Goal: Find contact information: Find contact information

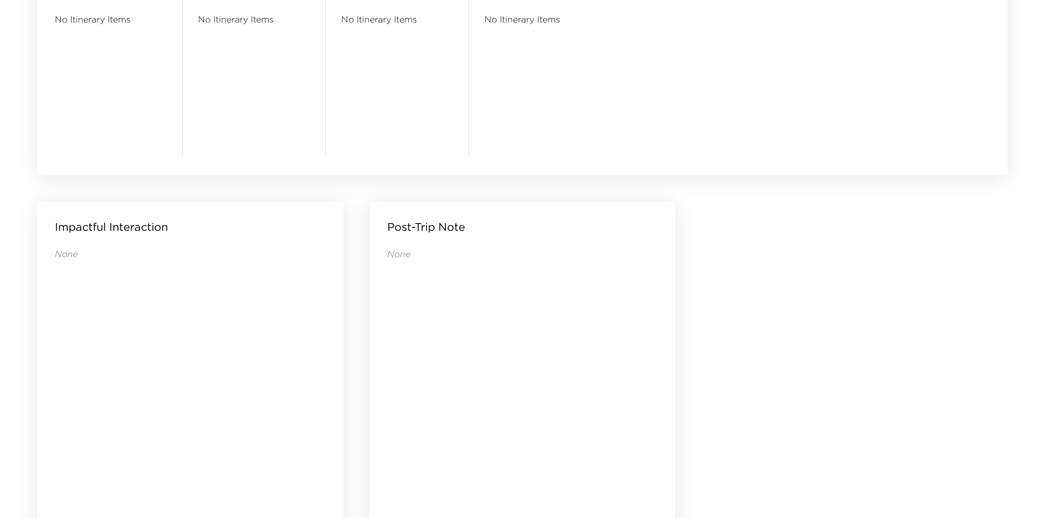
scroll to position [1056, 0]
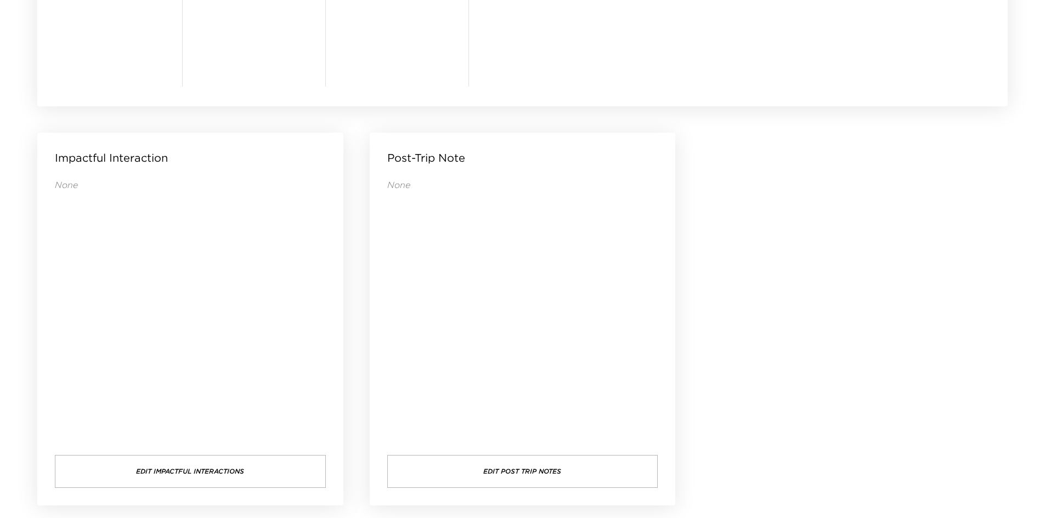
drag, startPoint x: 744, startPoint y: 247, endPoint x: 720, endPoint y: 213, distance: 41.7
drag, startPoint x: 720, startPoint y: 210, endPoint x: 737, endPoint y: 186, distance: 29.4
drag, startPoint x: 809, startPoint y: 216, endPoint x: 811, endPoint y: 210, distance: 6.9
drag, startPoint x: 811, startPoint y: 210, endPoint x: 794, endPoint y: 192, distance: 24.8
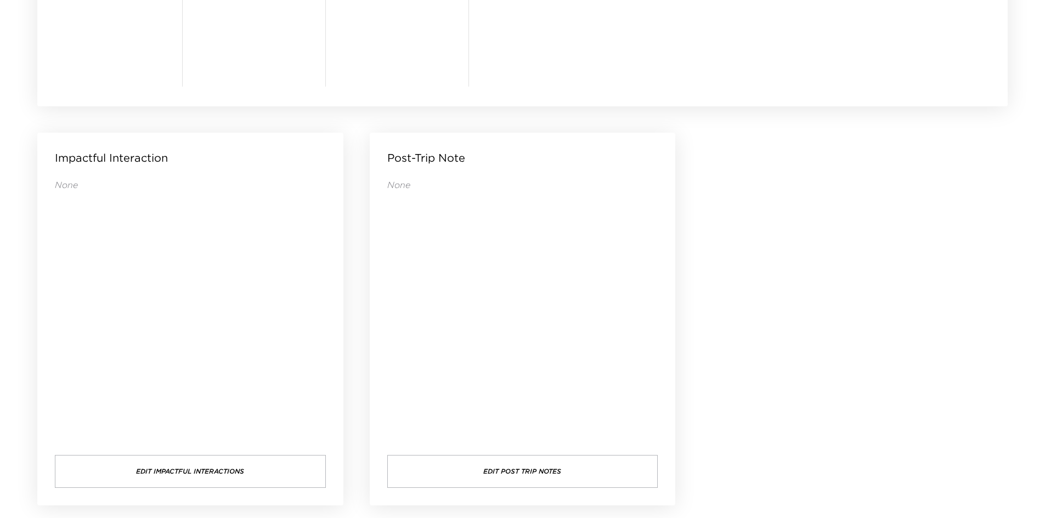
drag, startPoint x: 794, startPoint y: 192, endPoint x: 786, endPoint y: 191, distance: 7.7
drag, startPoint x: 786, startPoint y: 191, endPoint x: 775, endPoint y: 191, distance: 11.0
drag, startPoint x: 775, startPoint y: 191, endPoint x: 764, endPoint y: 190, distance: 11.0
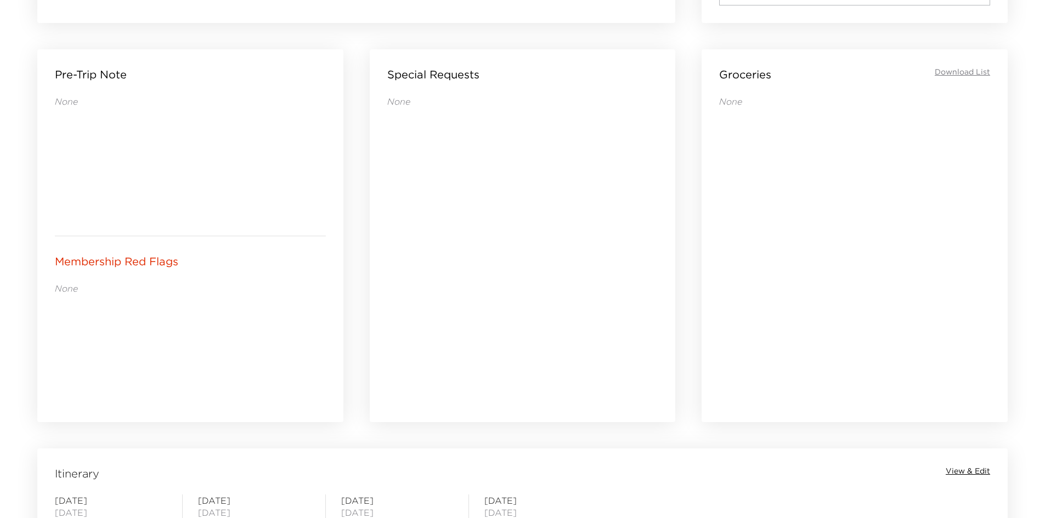
scroll to position [453, 0]
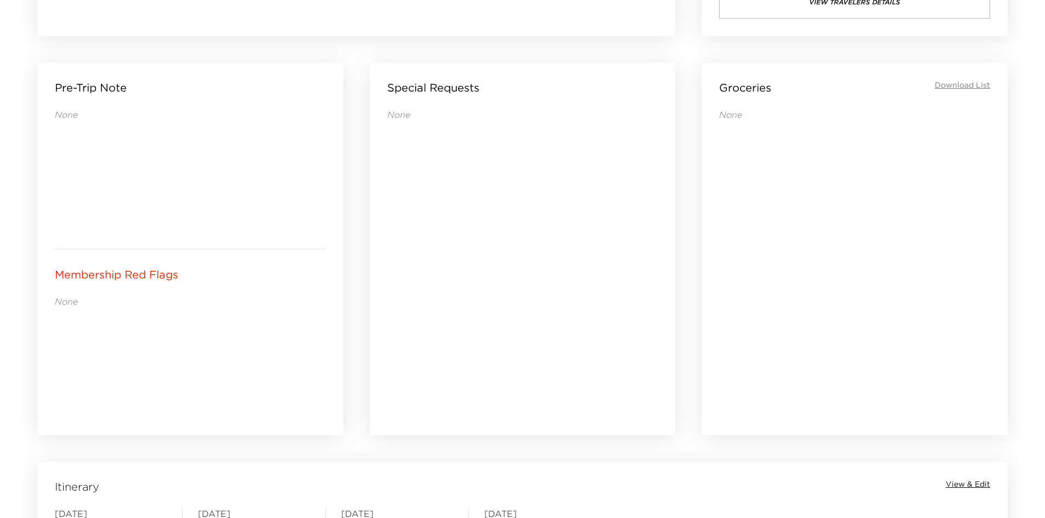
drag, startPoint x: 457, startPoint y: 338, endPoint x: 403, endPoint y: 338, distance: 54.8
click at [403, 338] on div "None" at bounding box center [522, 257] width 271 height 296
drag, startPoint x: 400, startPoint y: 338, endPoint x: 374, endPoint y: 343, distance: 26.7
click at [374, 343] on div "Special Requests None" at bounding box center [523, 249] width 306 height 373
drag, startPoint x: 374, startPoint y: 343, endPoint x: 349, endPoint y: 343, distance: 25.2
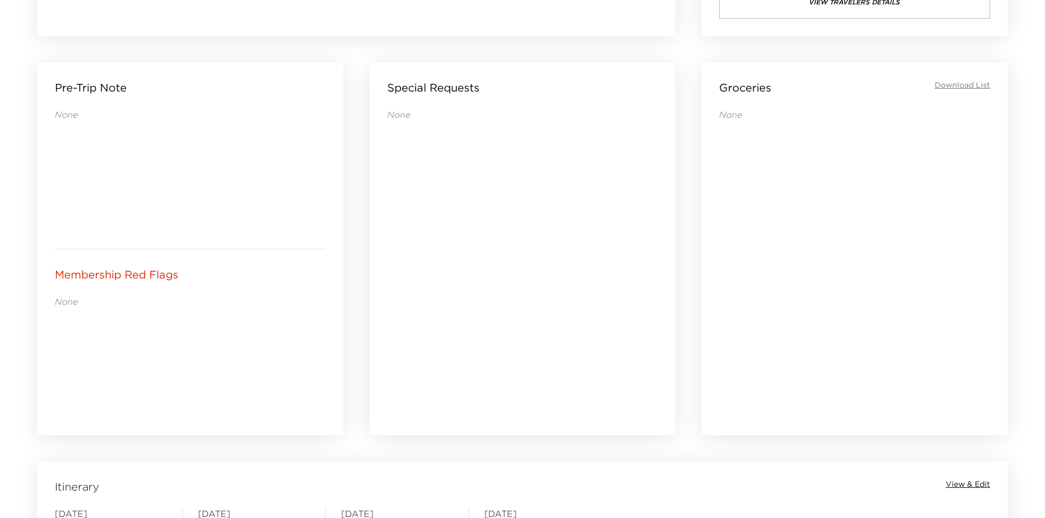
click at [349, 343] on div "Pre-Trip Note None Membership Red Flags None" at bounding box center [190, 248] width 332 height 399
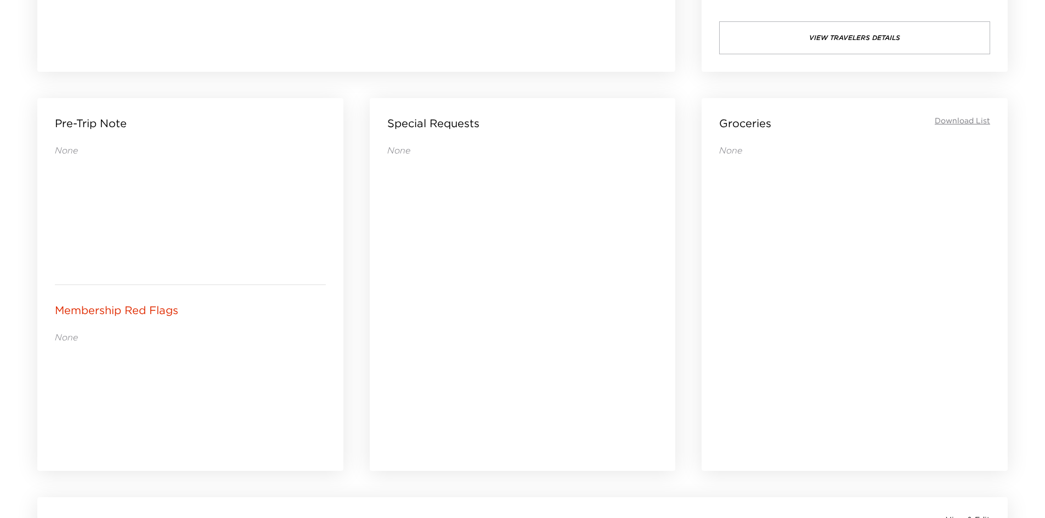
scroll to position [398, 0]
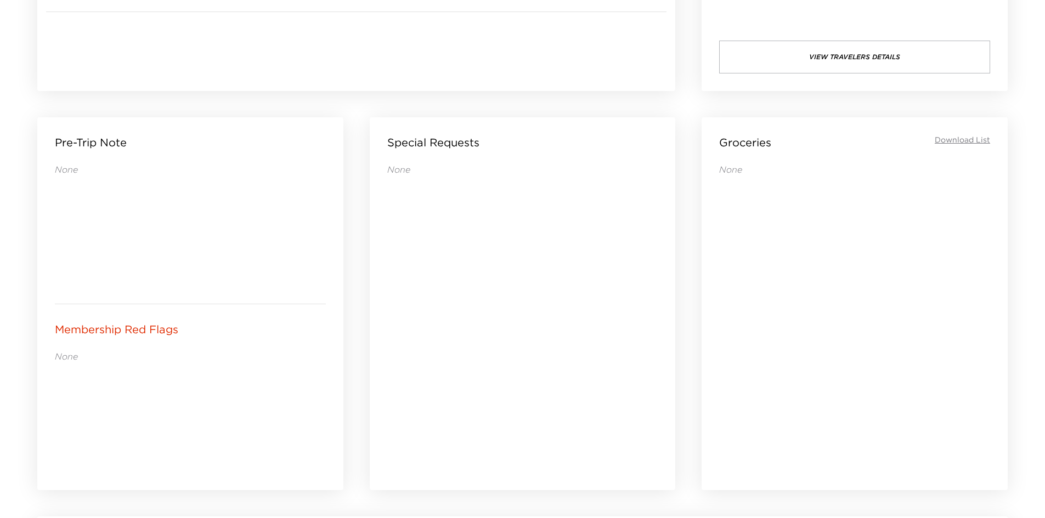
drag, startPoint x: 277, startPoint y: 377, endPoint x: 251, endPoint y: 382, distance: 26.8
drag, startPoint x: 251, startPoint y: 382, endPoint x: 239, endPoint y: 382, distance: 12.1
click at [230, 384] on div "None" at bounding box center [190, 411] width 271 height 123
click at [227, 384] on div "None" at bounding box center [190, 411] width 271 height 123
click at [226, 384] on div "None" at bounding box center [190, 411] width 271 height 123
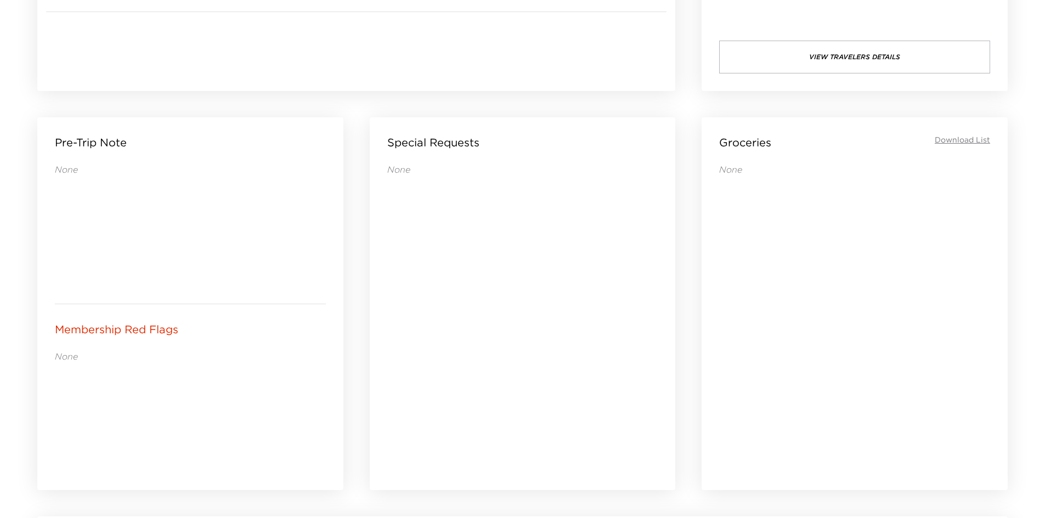
click at [226, 384] on div "None" at bounding box center [190, 411] width 271 height 123
click at [223, 385] on div "None" at bounding box center [190, 411] width 271 height 123
click at [221, 385] on div "None" at bounding box center [190, 411] width 271 height 123
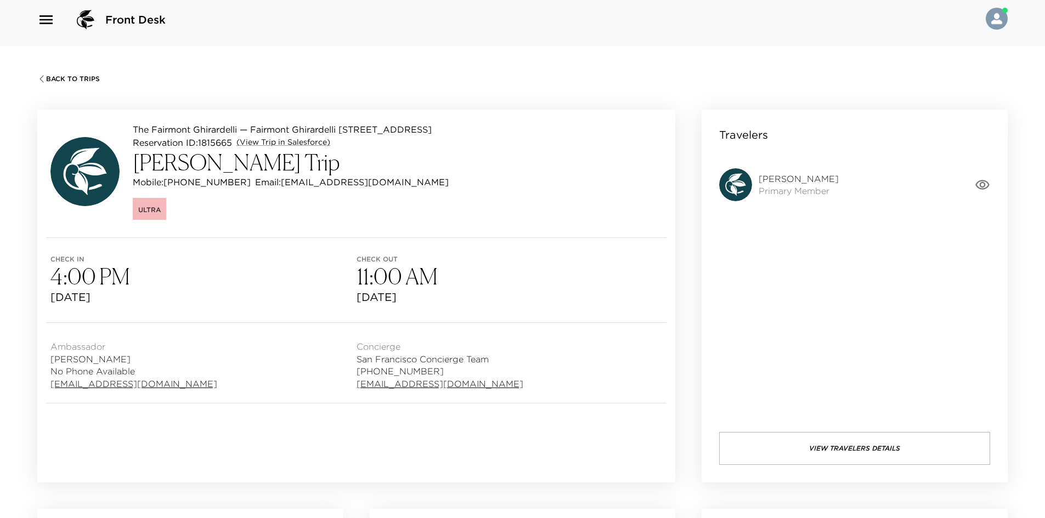
scroll to position [0, 0]
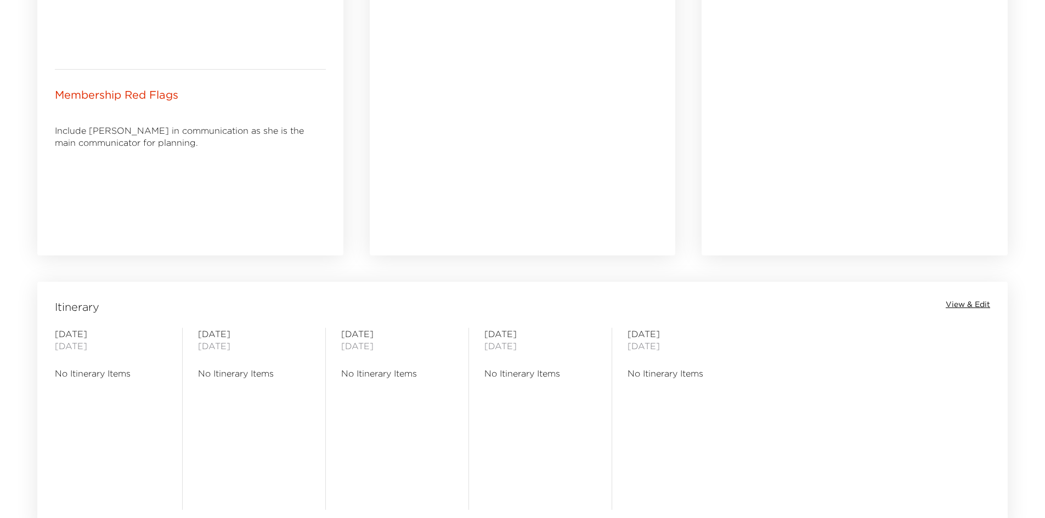
scroll to position [453, 0]
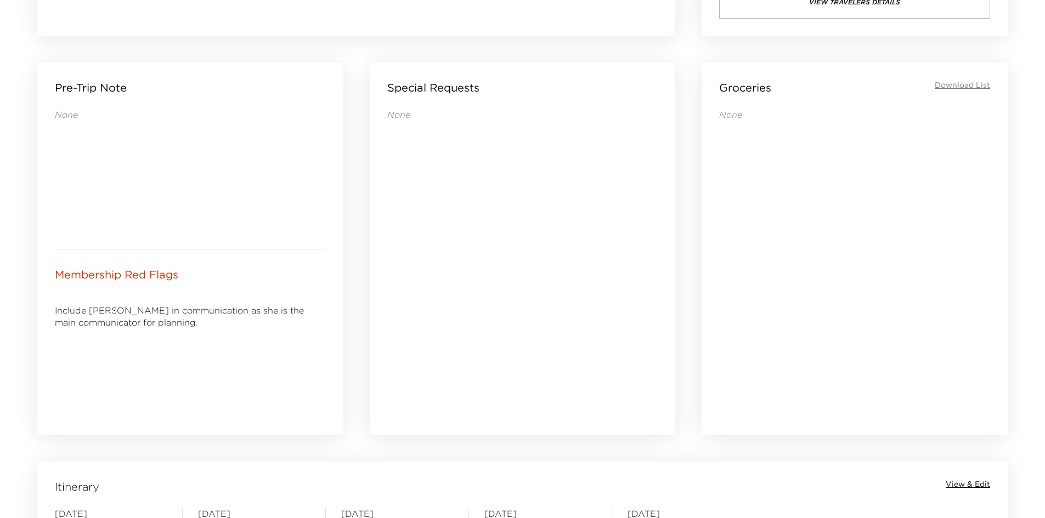
drag, startPoint x: 178, startPoint y: 347, endPoint x: 154, endPoint y: 346, distance: 24.2
click at [154, 346] on div "Include Sarah in communication as she is the main communicator for planning." at bounding box center [190, 357] width 271 height 123
drag, startPoint x: 152, startPoint y: 346, endPoint x: 143, endPoint y: 348, distance: 9.0
click at [143, 348] on div "Include Sarah in communication as she is the main communicator for planning." at bounding box center [190, 357] width 271 height 123
drag, startPoint x: 137, startPoint y: 348, endPoint x: 127, endPoint y: 348, distance: 9.9
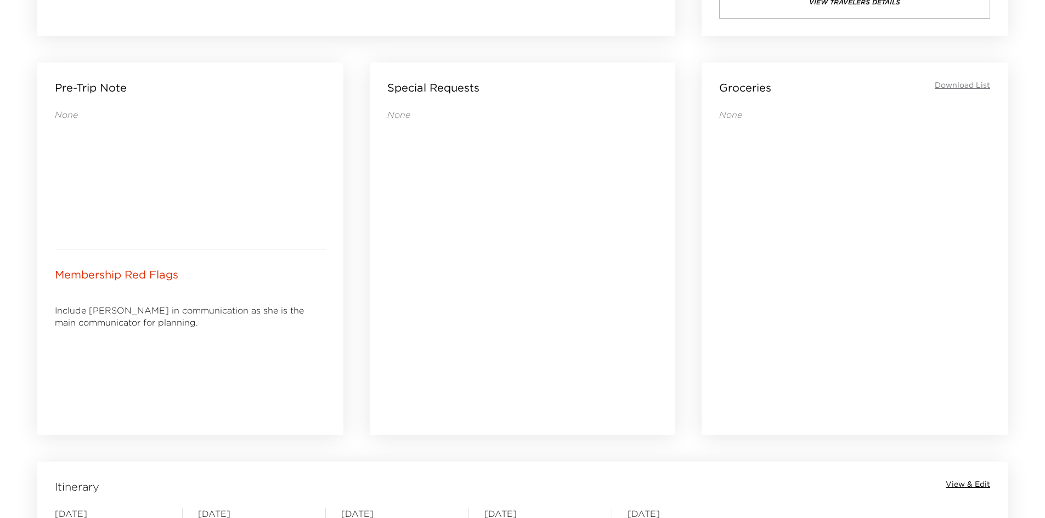
click at [122, 350] on div "Include Sarah in communication as she is the main communicator for planning." at bounding box center [190, 357] width 271 height 123
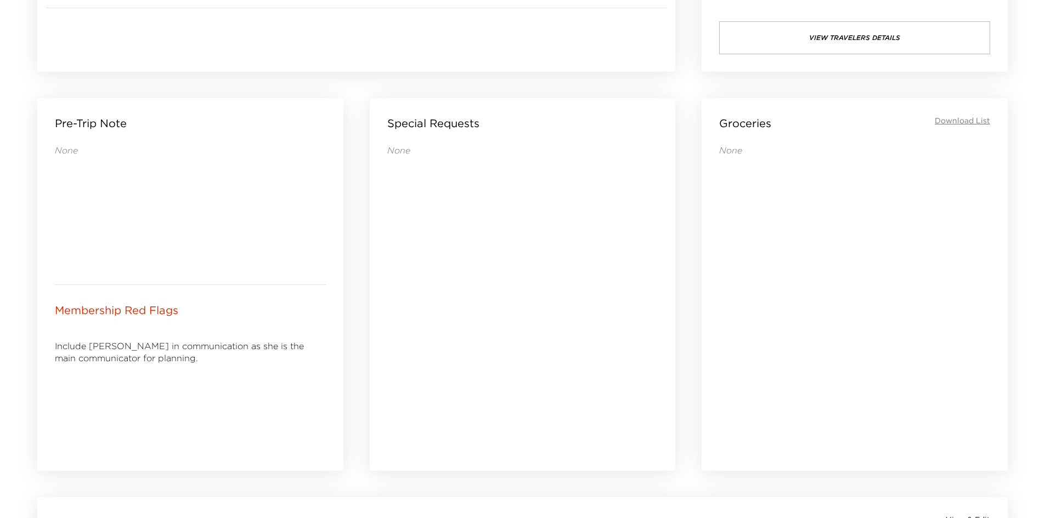
scroll to position [398, 0]
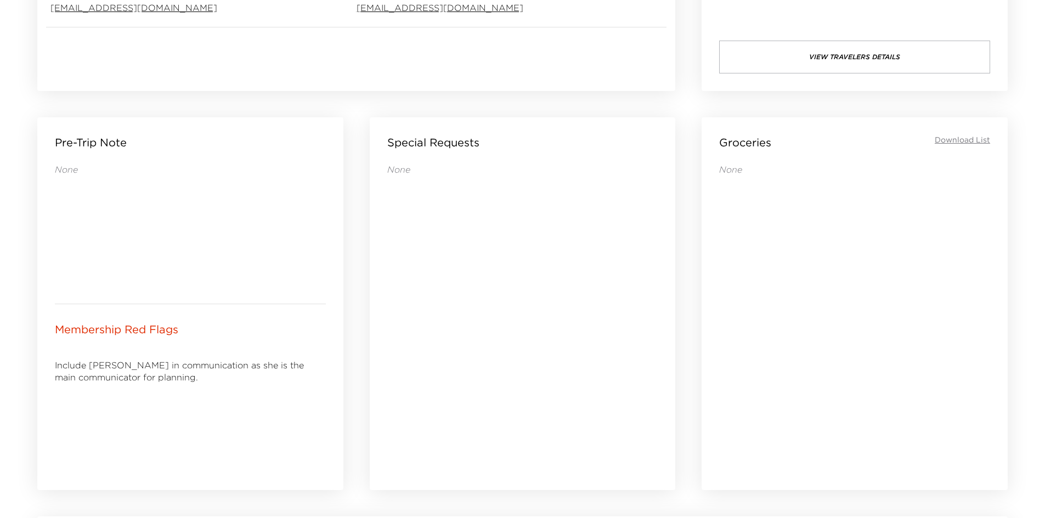
drag, startPoint x: 139, startPoint y: 377, endPoint x: 128, endPoint y: 377, distance: 11.0
drag, startPoint x: 128, startPoint y: 377, endPoint x: 109, endPoint y: 381, distance: 19.5
click at [106, 381] on p "Include Sarah in communication as she is the main communicator for planning." at bounding box center [190, 371] width 271 height 25
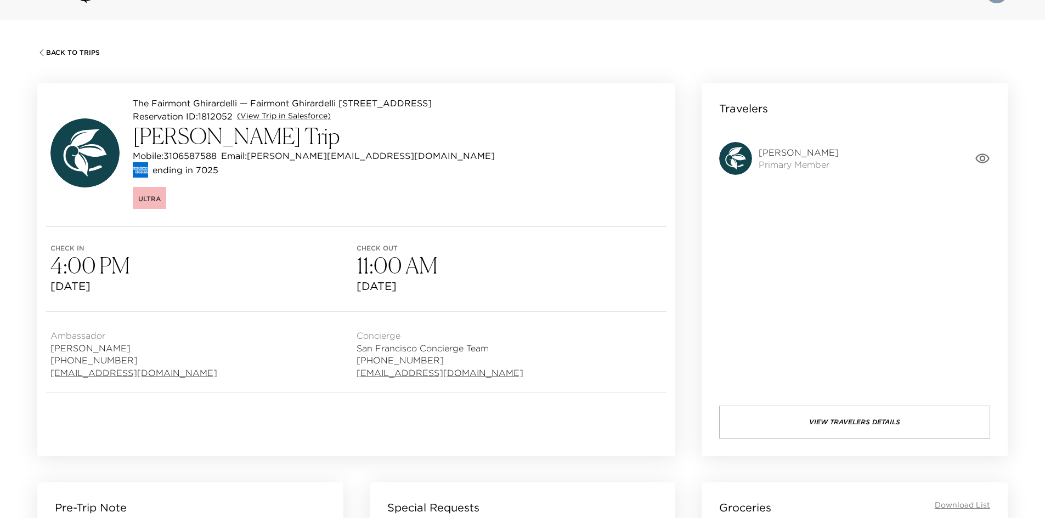
scroll to position [0, 0]
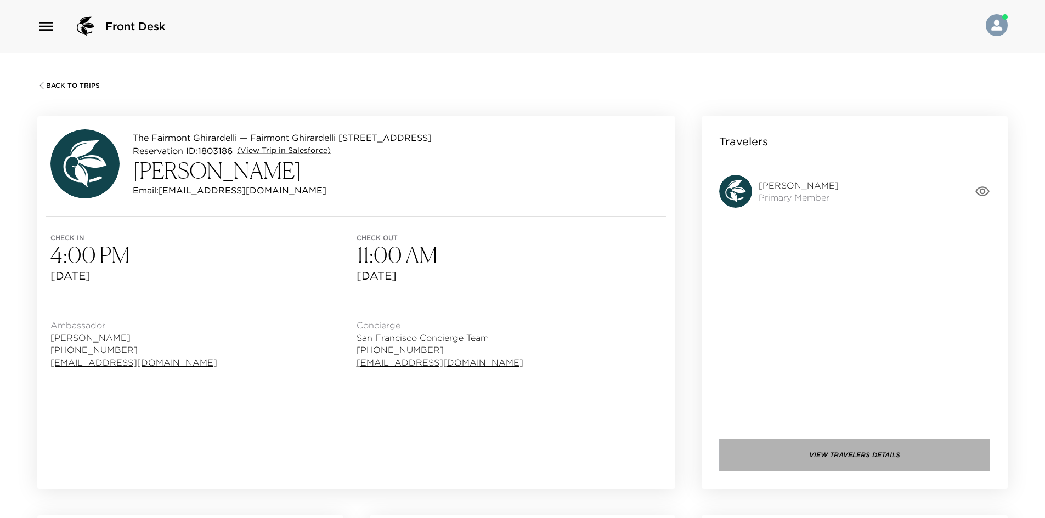
click at [770, 449] on button "View Travelers Details" at bounding box center [854, 455] width 271 height 33
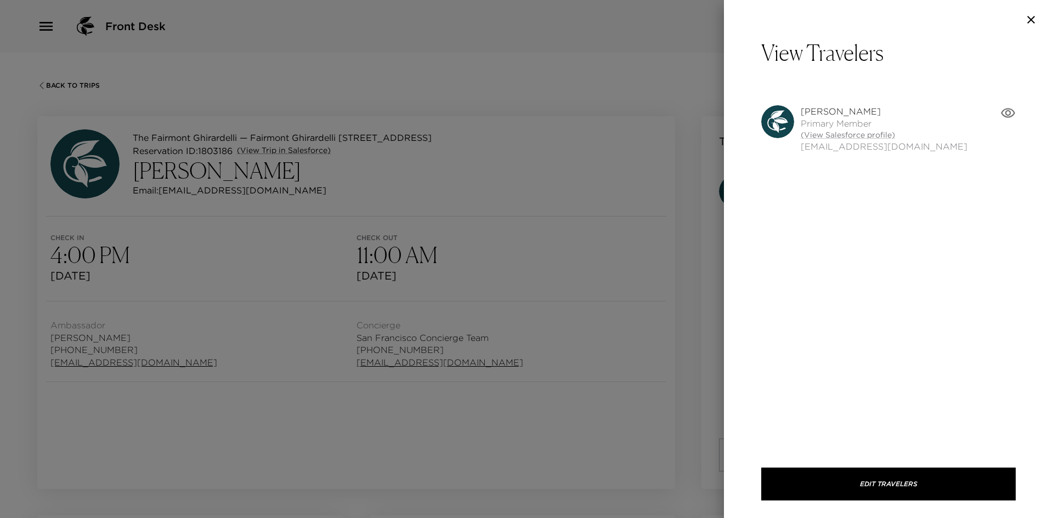
click at [611, 214] on div at bounding box center [526, 259] width 1053 height 518
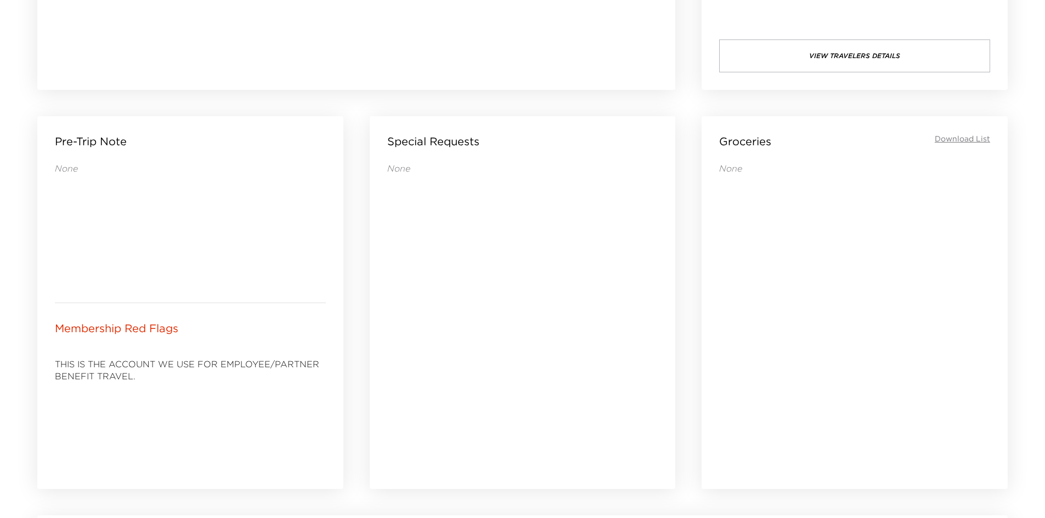
scroll to position [398, 0]
drag, startPoint x: 172, startPoint y: 400, endPoint x: 140, endPoint y: 403, distance: 32.4
click at [141, 403] on div "THIS IS THE ACCOUNT WE USE FOR EMPLOYEE/PARTNER BENEFIT TRAVEL." at bounding box center [190, 411] width 271 height 123
drag, startPoint x: 177, startPoint y: 275, endPoint x: 167, endPoint y: 249, distance: 28.1
drag, startPoint x: 167, startPoint y: 249, endPoint x: 166, endPoint y: 244, distance: 5.6
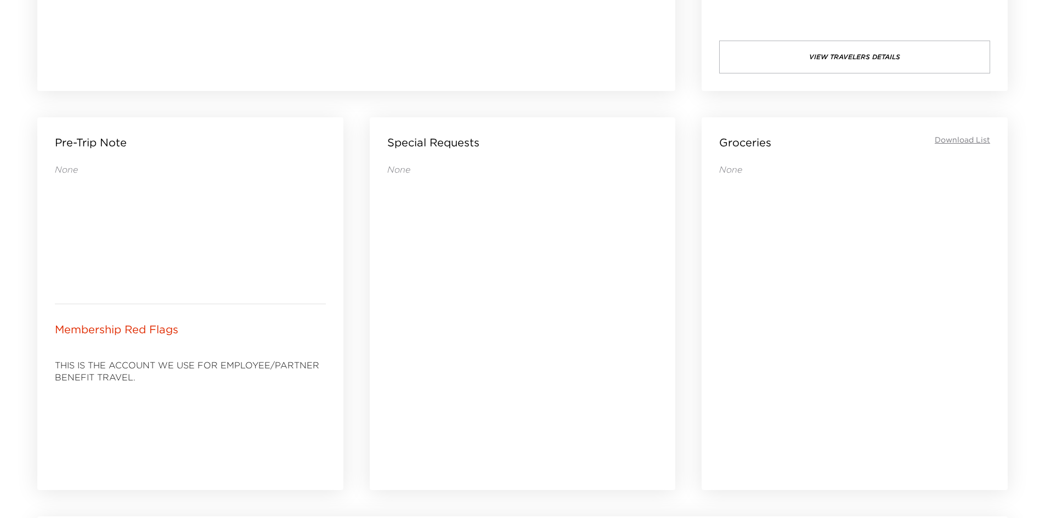
click at [167, 247] on div "None" at bounding box center [190, 224] width 271 height 123
drag, startPoint x: 163, startPoint y: 243, endPoint x: 139, endPoint y: 237, distance: 24.9
drag, startPoint x: 139, startPoint y: 237, endPoint x: 122, endPoint y: 230, distance: 18.9
click at [121, 230] on div "None" at bounding box center [190, 224] width 271 height 123
drag, startPoint x: 158, startPoint y: 236, endPoint x: 151, endPoint y: 233, distance: 7.6
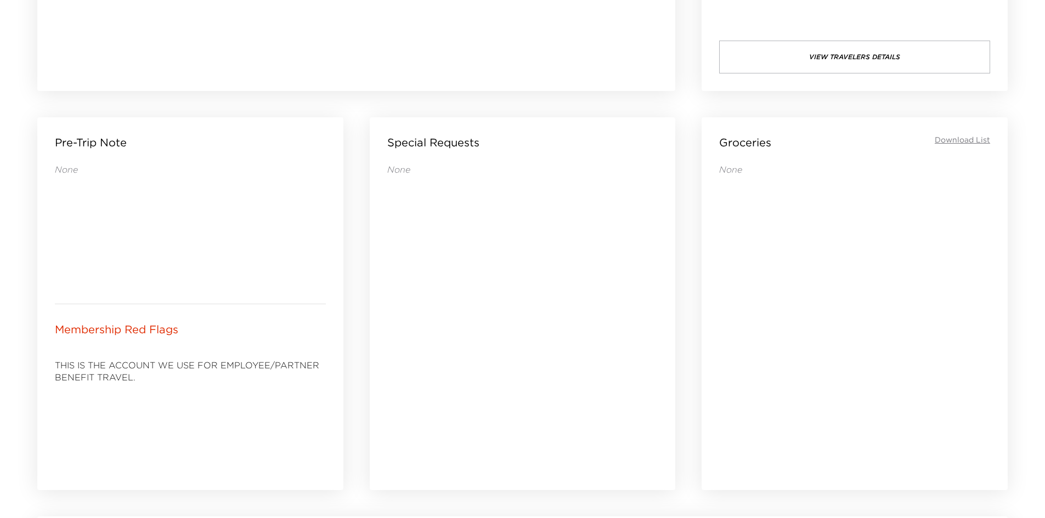
click at [153, 236] on div "None" at bounding box center [190, 224] width 271 height 123
click at [145, 231] on div "None" at bounding box center [190, 224] width 271 height 123
drag, startPoint x: 145, startPoint y: 231, endPoint x: 134, endPoint y: 231, distance: 10.4
click at [132, 229] on div "None" at bounding box center [190, 224] width 271 height 123
drag, startPoint x: 132, startPoint y: 229, endPoint x: 121, endPoint y: 213, distance: 19.3
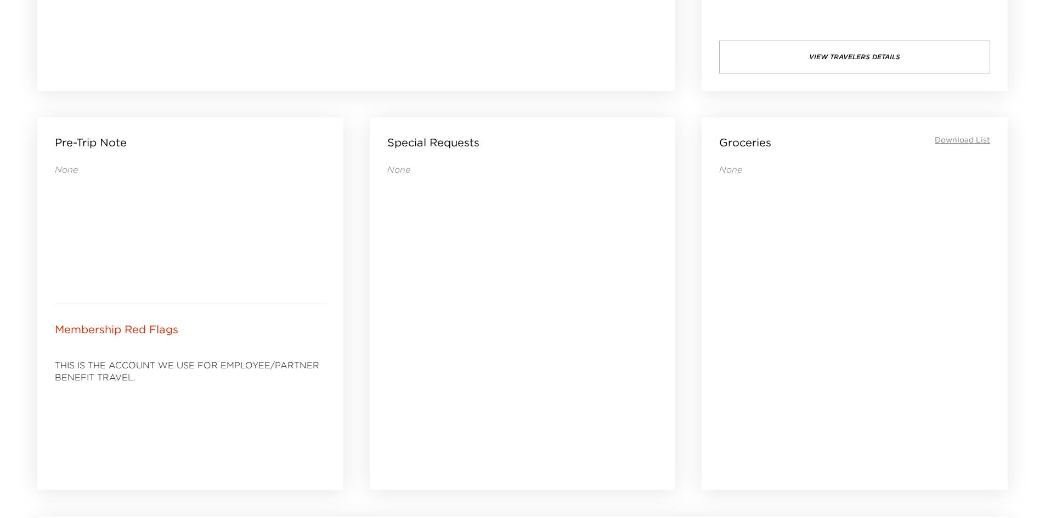
click at [121, 213] on div "None" at bounding box center [190, 224] width 271 height 123
drag, startPoint x: 140, startPoint y: 252, endPoint x: 130, endPoint y: 231, distance: 23.3
click at [130, 231] on div "None" at bounding box center [190, 224] width 271 height 123
click at [125, 239] on div "None" at bounding box center [190, 224] width 271 height 123
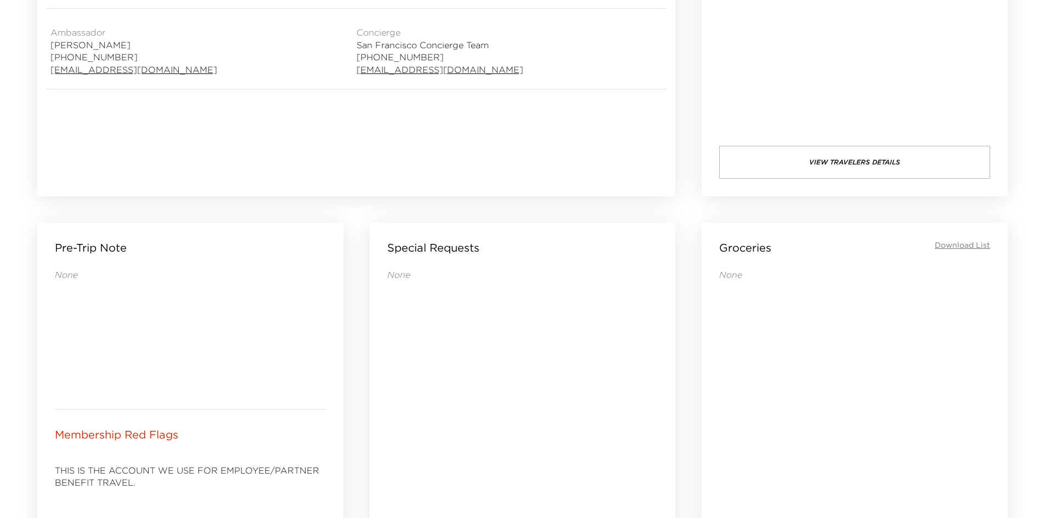
scroll to position [288, 0]
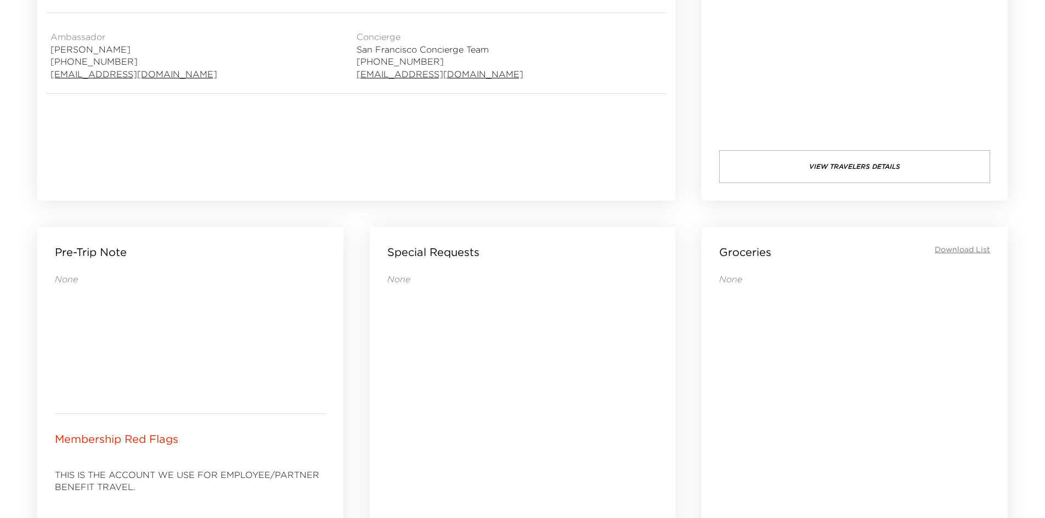
drag, startPoint x: 168, startPoint y: 279, endPoint x: 149, endPoint y: 273, distance: 20.6
click at [149, 275] on p "None" at bounding box center [190, 279] width 271 height 12
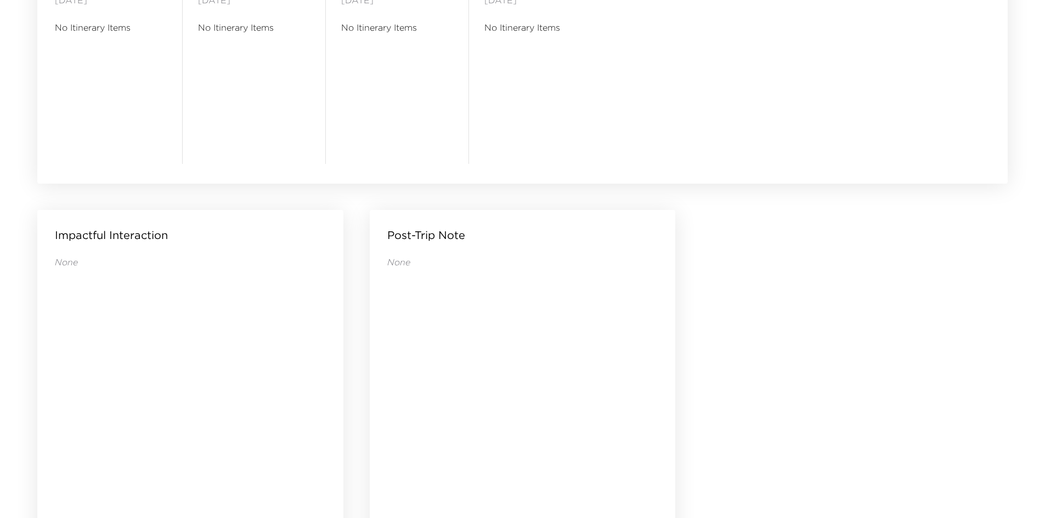
scroll to position [1056, 0]
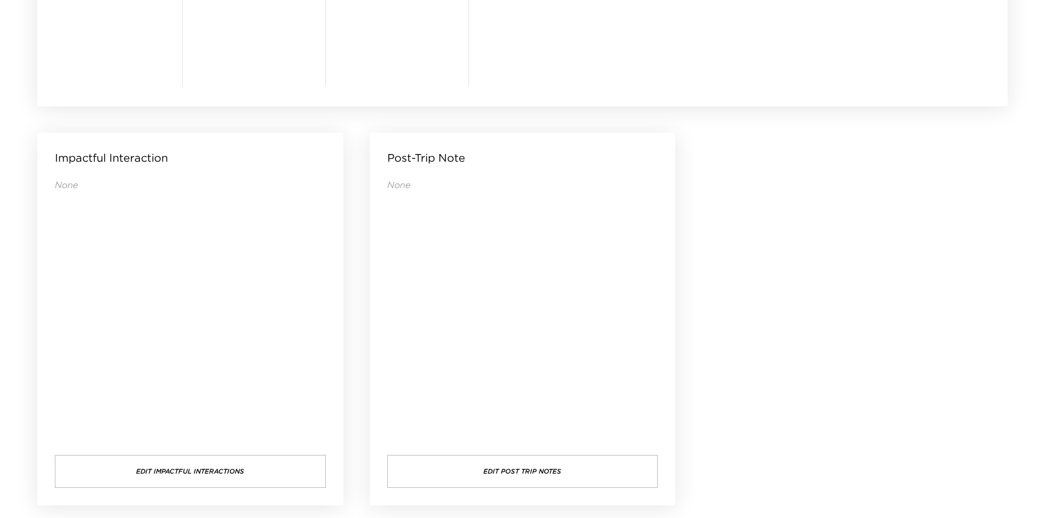
drag, startPoint x: 850, startPoint y: 256, endPoint x: 822, endPoint y: 231, distance: 37.3
drag, startPoint x: 817, startPoint y: 231, endPoint x: 803, endPoint y: 234, distance: 13.4
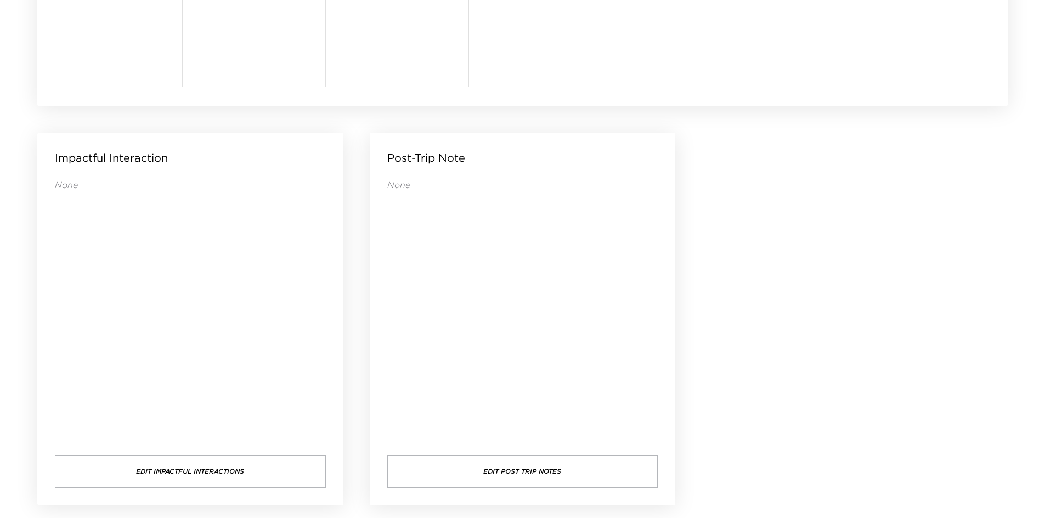
drag, startPoint x: 801, startPoint y: 180, endPoint x: 765, endPoint y: 158, distance: 42.3
drag, startPoint x: 758, startPoint y: 154, endPoint x: 752, endPoint y: 152, distance: 5.9
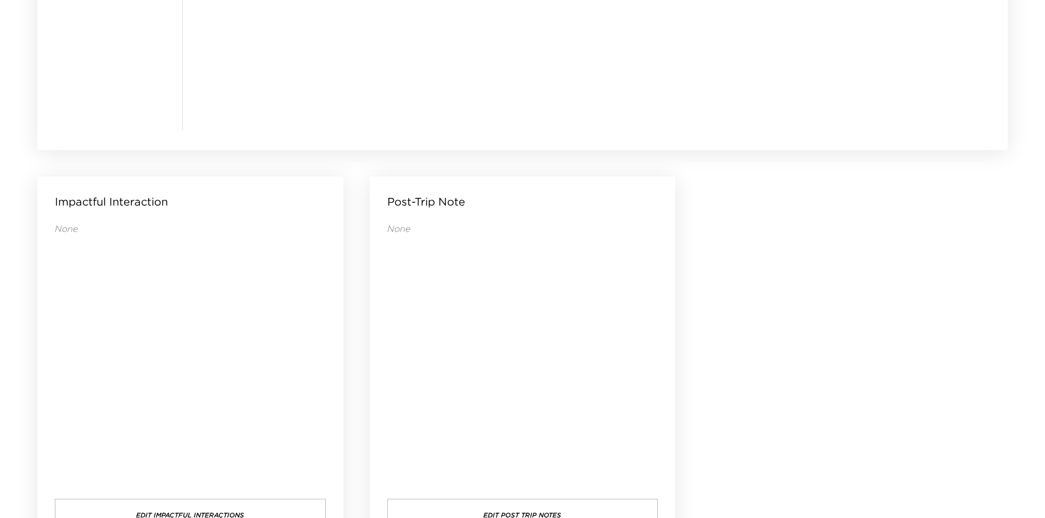
scroll to position [1056, 0]
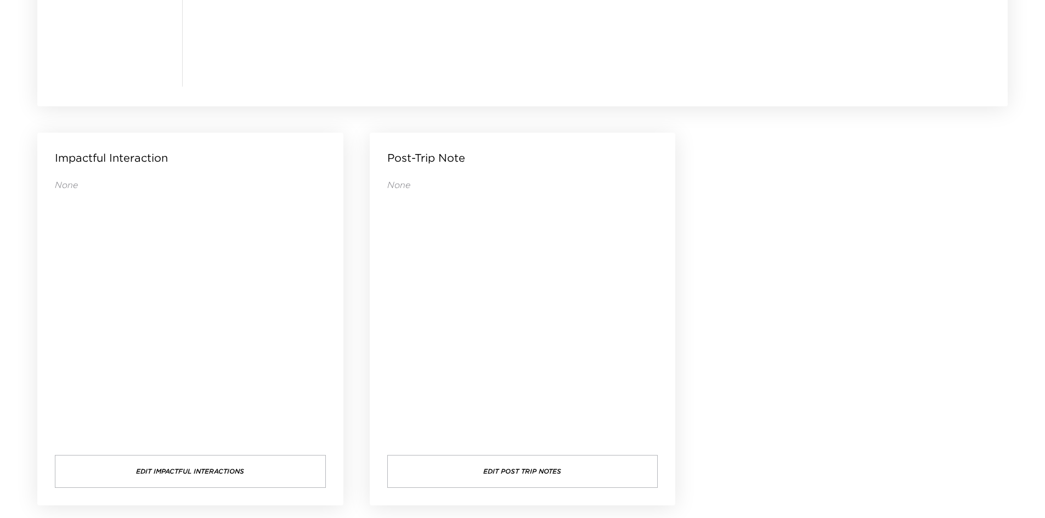
drag, startPoint x: 881, startPoint y: 256, endPoint x: 834, endPoint y: 236, distance: 51.1
drag, startPoint x: 832, startPoint y: 236, endPoint x: 811, endPoint y: 200, distance: 41.8
drag, startPoint x: 811, startPoint y: 200, endPoint x: 796, endPoint y: 198, distance: 15.4
drag, startPoint x: 796, startPoint y: 198, endPoint x: 790, endPoint y: 197, distance: 5.6
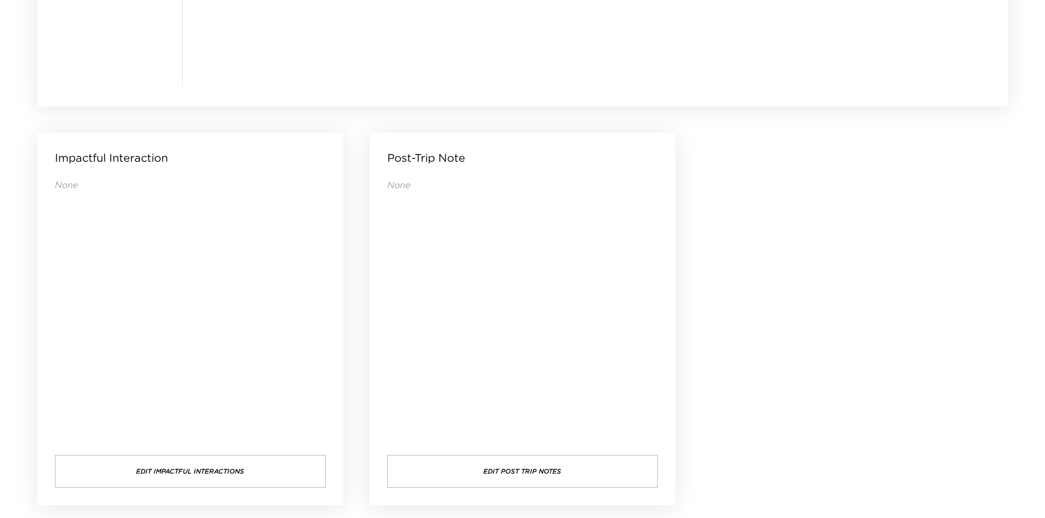
drag, startPoint x: 790, startPoint y: 197, endPoint x: 780, endPoint y: 191, distance: 11.8
drag, startPoint x: 779, startPoint y: 197, endPoint x: 762, endPoint y: 190, distance: 18.4
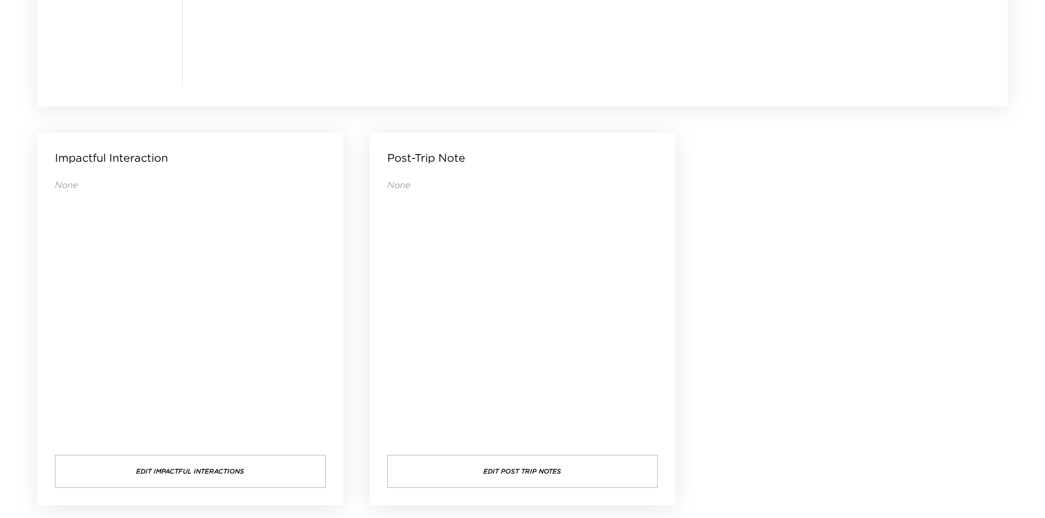
drag, startPoint x: 786, startPoint y: 239, endPoint x: 775, endPoint y: 236, distance: 11.5
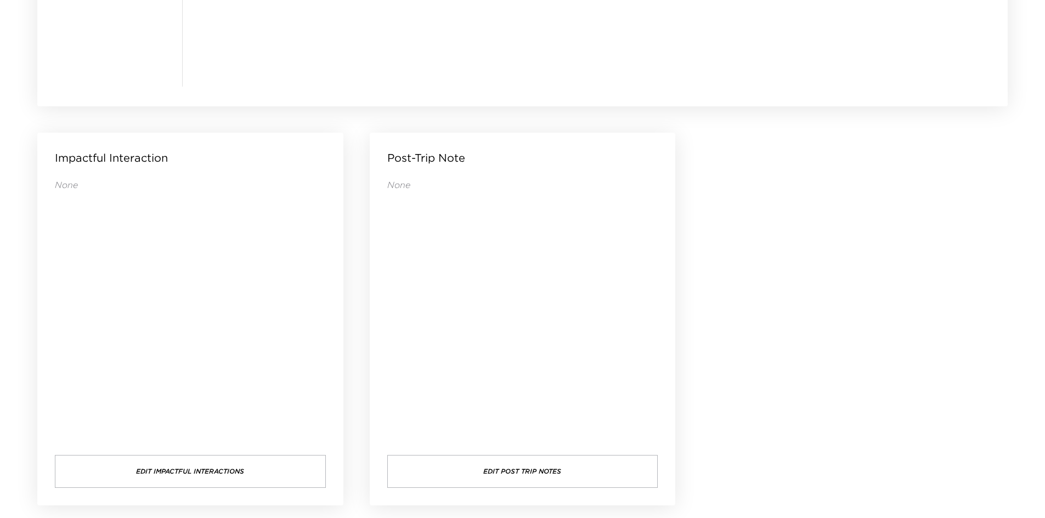
drag, startPoint x: 758, startPoint y: 235, endPoint x: 758, endPoint y: 223, distance: 11.5
drag, startPoint x: 758, startPoint y: 220, endPoint x: 756, endPoint y: 202, distance: 18.8
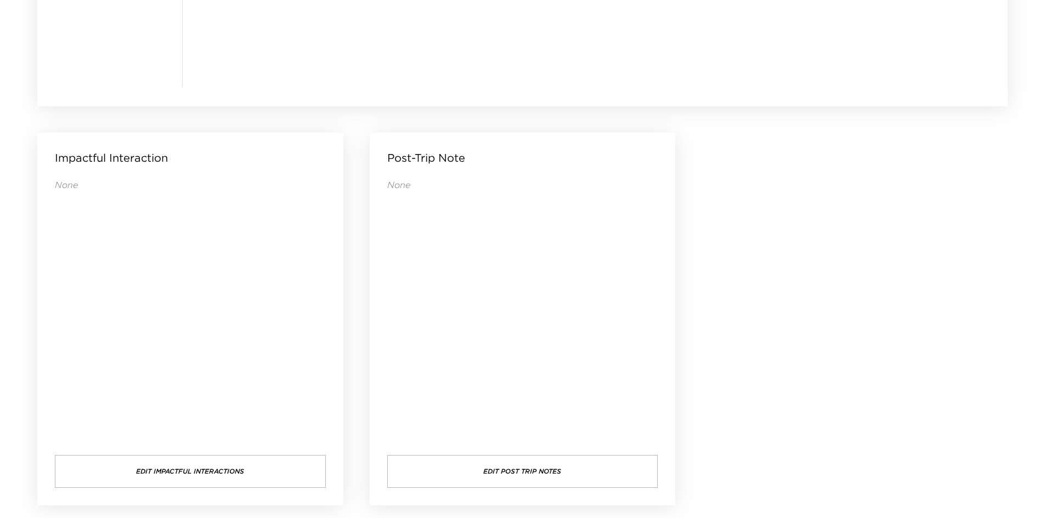
drag, startPoint x: 753, startPoint y: 194, endPoint x: 758, endPoint y: 175, distance: 19.8
drag, startPoint x: 751, startPoint y: 171, endPoint x: 751, endPoint y: 162, distance: 8.8
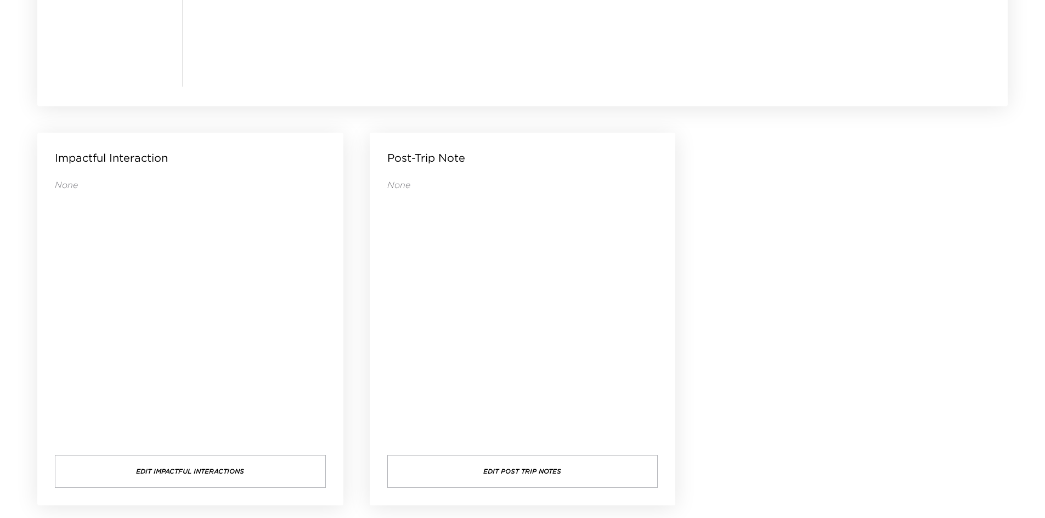
drag, startPoint x: 751, startPoint y: 162, endPoint x: 734, endPoint y: 161, distance: 16.5
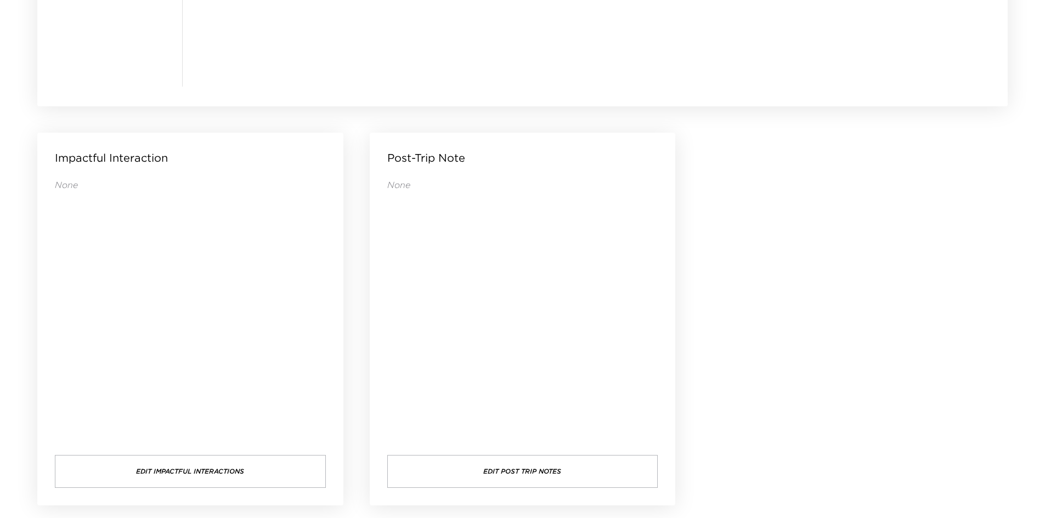
drag, startPoint x: 422, startPoint y: 281, endPoint x: 397, endPoint y: 279, distance: 25.4
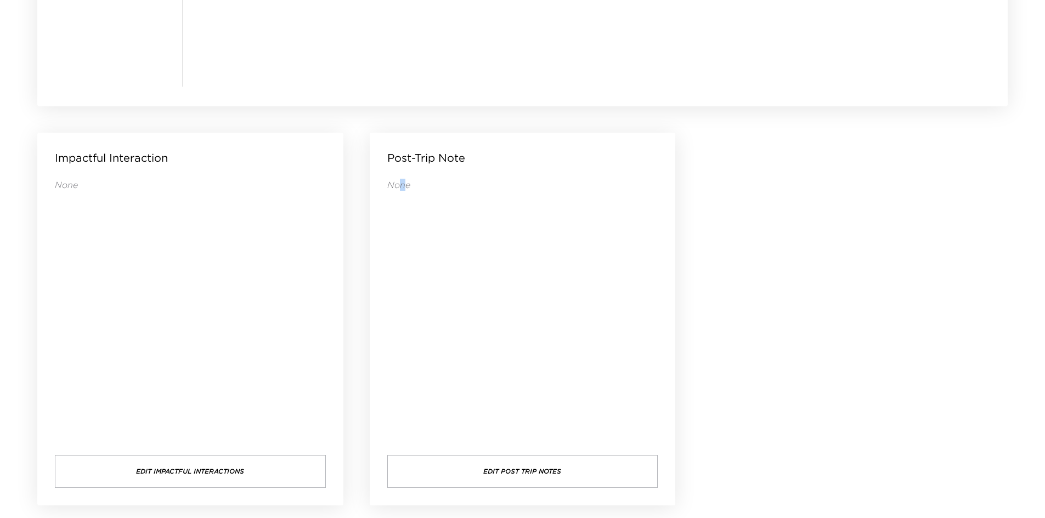
click at [399, 279] on div "None" at bounding box center [522, 306] width 271 height 254
click at [392, 279] on div "None" at bounding box center [522, 306] width 271 height 254
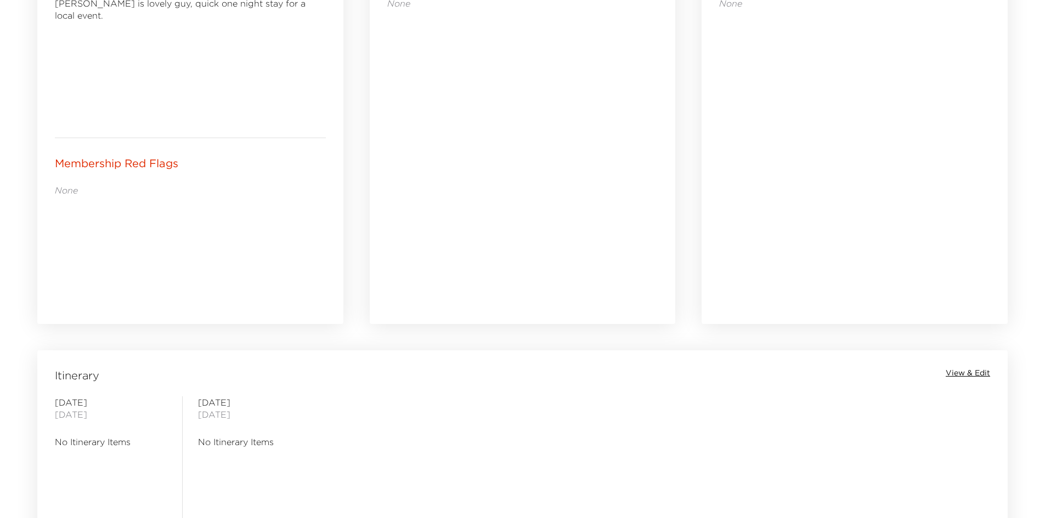
scroll to position [398, 0]
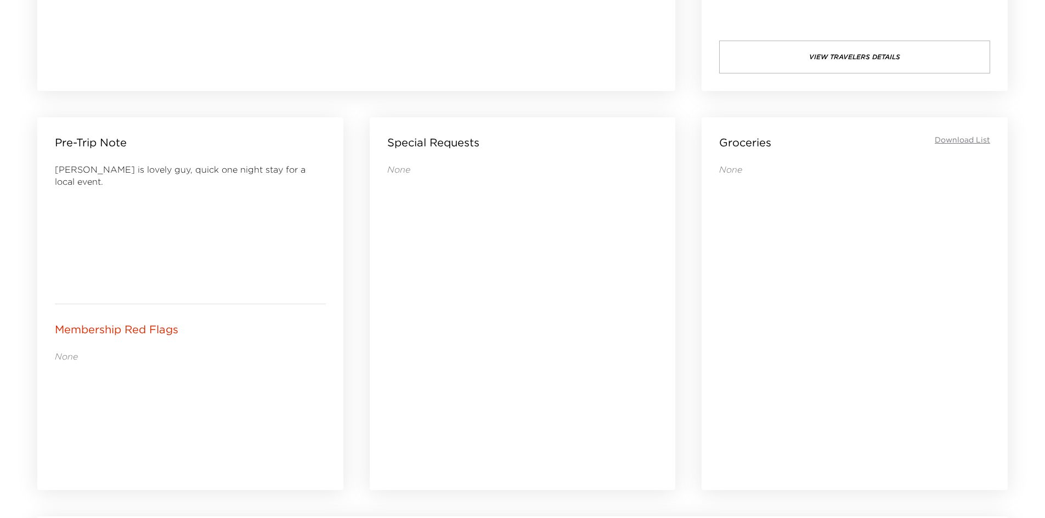
drag, startPoint x: 225, startPoint y: 381, endPoint x: 167, endPoint y: 330, distance: 77.0
click at [188, 382] on div "None" at bounding box center [190, 411] width 271 height 123
drag, startPoint x: 235, startPoint y: 230, endPoint x: 194, endPoint y: 234, distance: 41.3
click at [194, 234] on div "James is lovely guy, quick one night stay for a local event." at bounding box center [190, 224] width 271 height 123
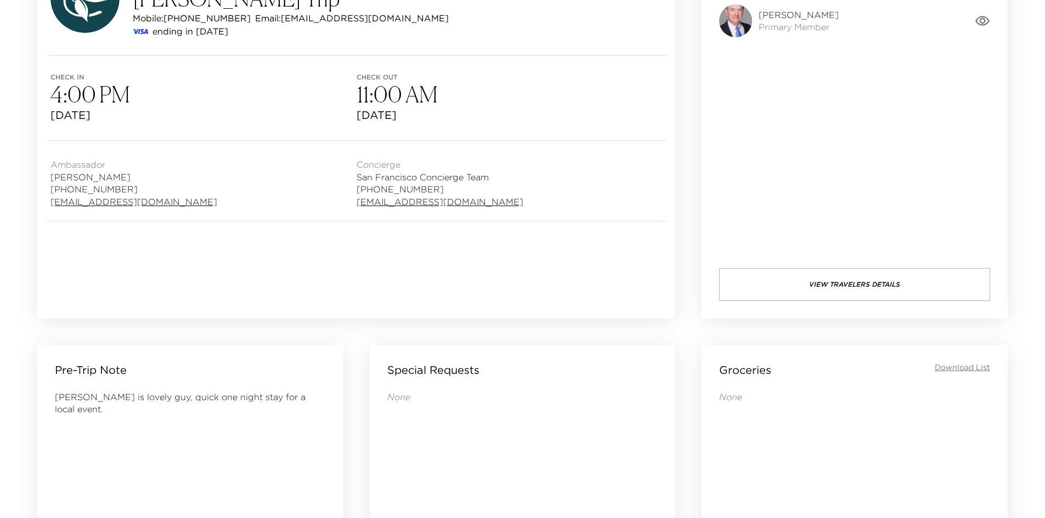
scroll to position [0, 0]
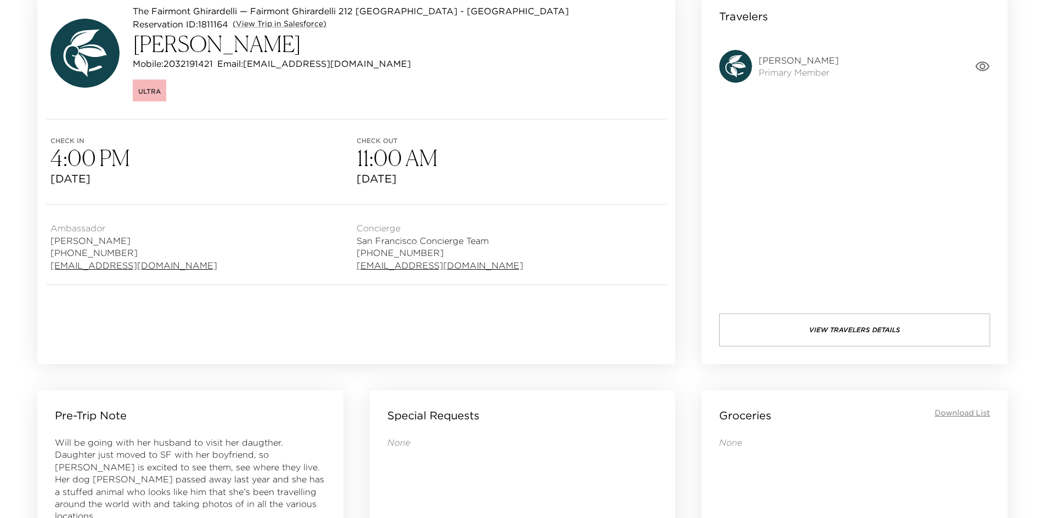
scroll to position [14, 0]
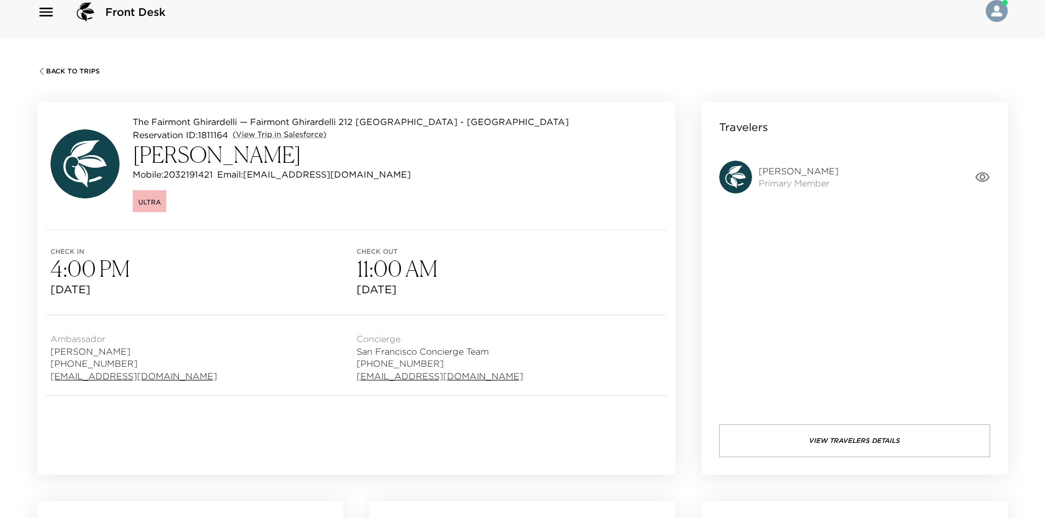
drag, startPoint x: 500, startPoint y: 202, endPoint x: 478, endPoint y: 196, distance: 22.2
click at [478, 196] on div "Ultra" at bounding box center [351, 200] width 436 height 25
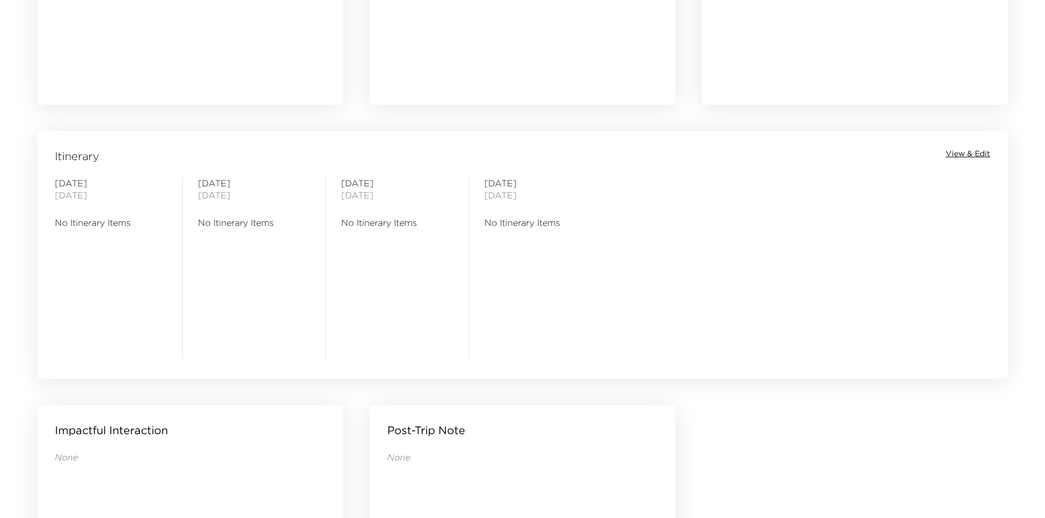
scroll to position [1056, 0]
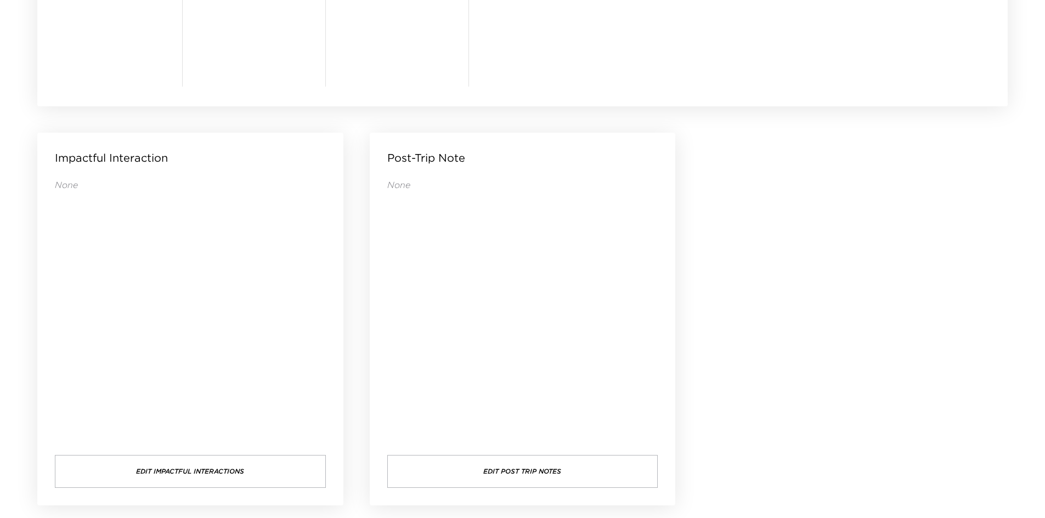
drag, startPoint x: 837, startPoint y: 260, endPoint x: 802, endPoint y: 236, distance: 42.3
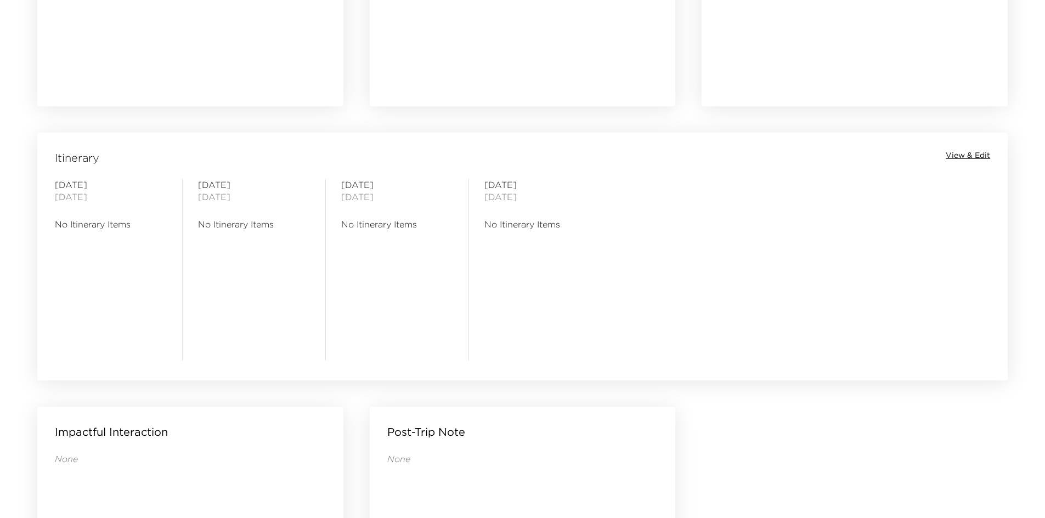
drag, startPoint x: 584, startPoint y: 348, endPoint x: 544, endPoint y: 348, distance: 40.0
click at [544, 348] on div "[DATE] No Itinerary Items" at bounding box center [540, 270] width 112 height 182
drag, startPoint x: 539, startPoint y: 331, endPoint x: 512, endPoint y: 330, distance: 26.3
drag, startPoint x: 508, startPoint y: 330, endPoint x: 500, endPoint y: 331, distance: 8.2
click at [500, 331] on div "Monday October 06, 2025 No Itinerary Items" at bounding box center [540, 270] width 112 height 182
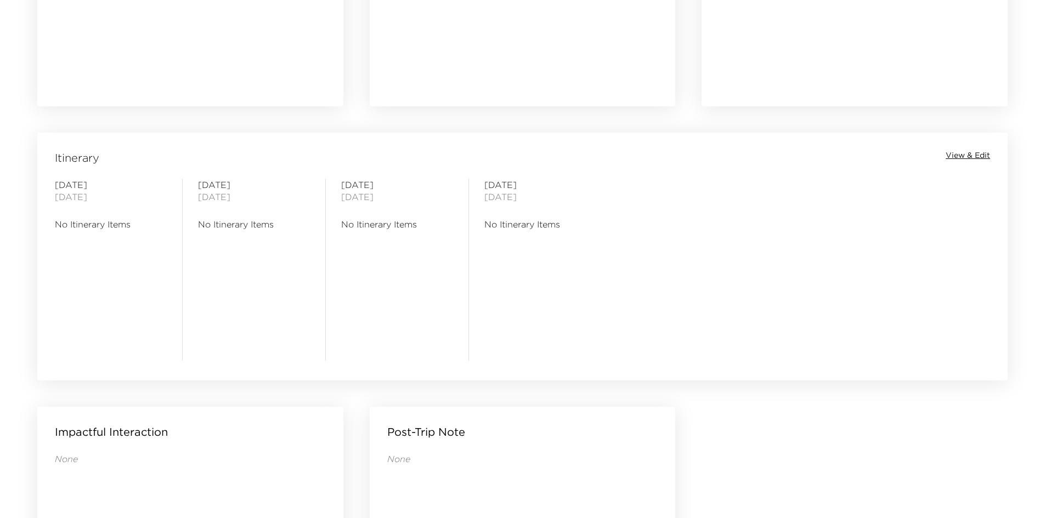
drag, startPoint x: 709, startPoint y: 327, endPoint x: 688, endPoint y: 326, distance: 21.5
drag, startPoint x: 688, startPoint y: 326, endPoint x: 682, endPoint y: 326, distance: 6.0
drag, startPoint x: 682, startPoint y: 326, endPoint x: 647, endPoint y: 323, distance: 35.2
drag, startPoint x: 647, startPoint y: 323, endPoint x: 612, endPoint y: 320, distance: 34.7
click at [612, 320] on div "Friday October 03, 2025 No Itinerary Items Saturday October 04, 2025 No Itinera…" at bounding box center [522, 270] width 966 height 182
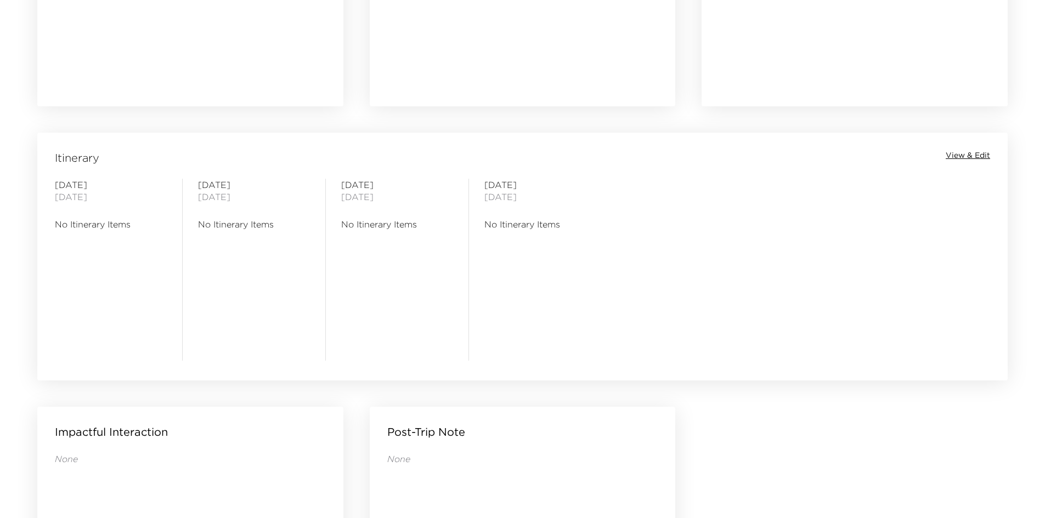
drag, startPoint x: 608, startPoint y: 318, endPoint x: 597, endPoint y: 318, distance: 11.5
drag, startPoint x: 597, startPoint y: 318, endPoint x: 574, endPoint y: 321, distance: 22.7
drag, startPoint x: 573, startPoint y: 321, endPoint x: 562, endPoint y: 323, distance: 11.2
click at [563, 323] on div "Monday October 06, 2025 No Itinerary Items" at bounding box center [540, 270] width 112 height 182
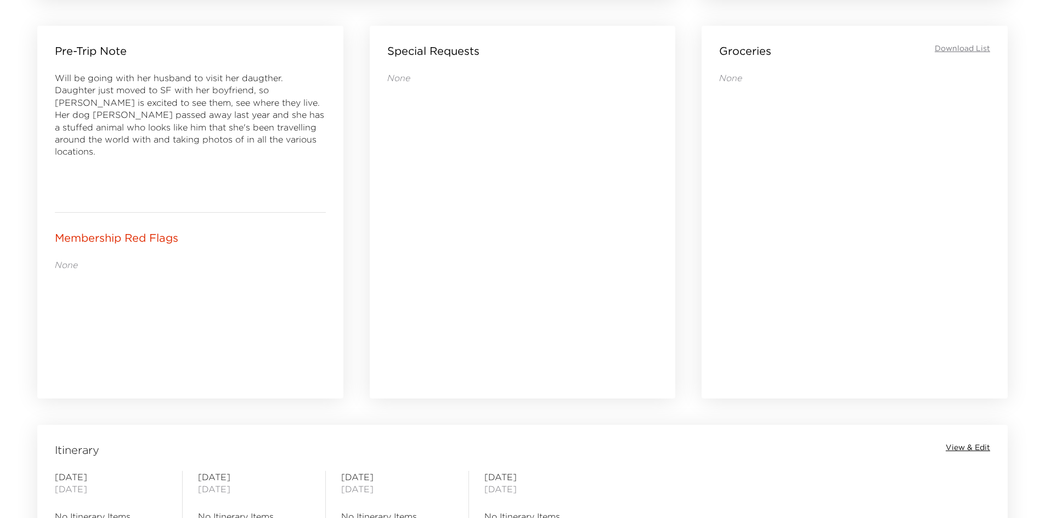
scroll to position [398, 0]
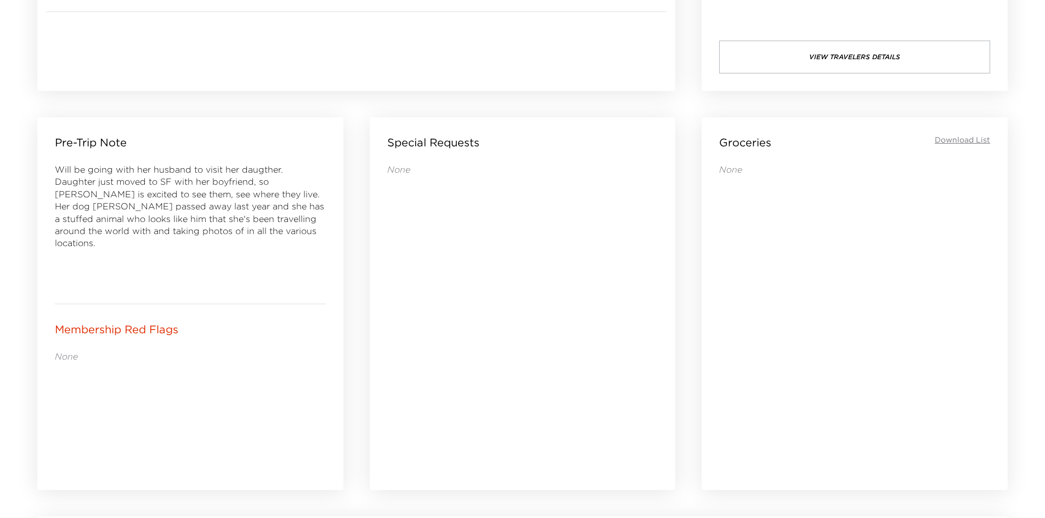
drag, startPoint x: 575, startPoint y: 376, endPoint x: 484, endPoint y: 371, distance: 90.6
click at [484, 371] on div "None" at bounding box center [522, 311] width 271 height 296
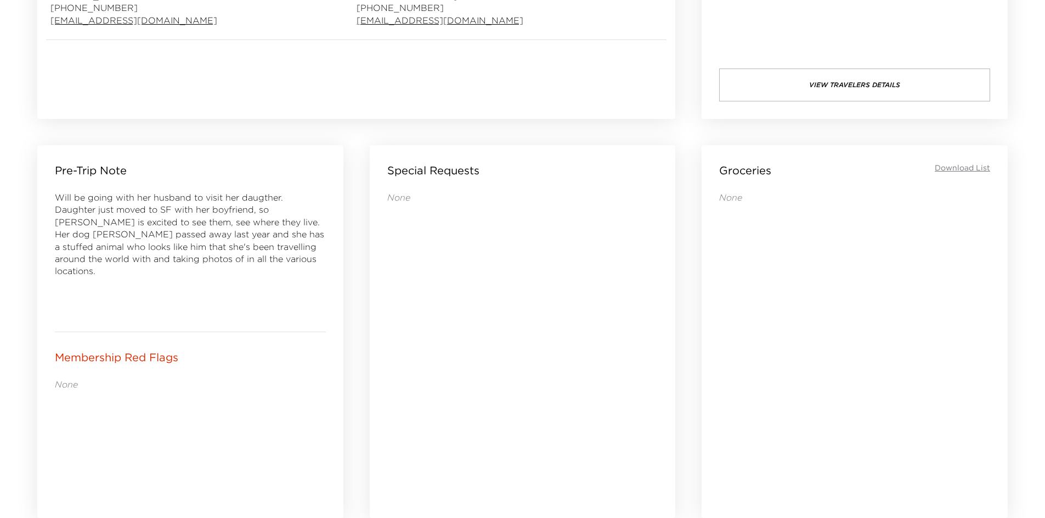
scroll to position [343, 0]
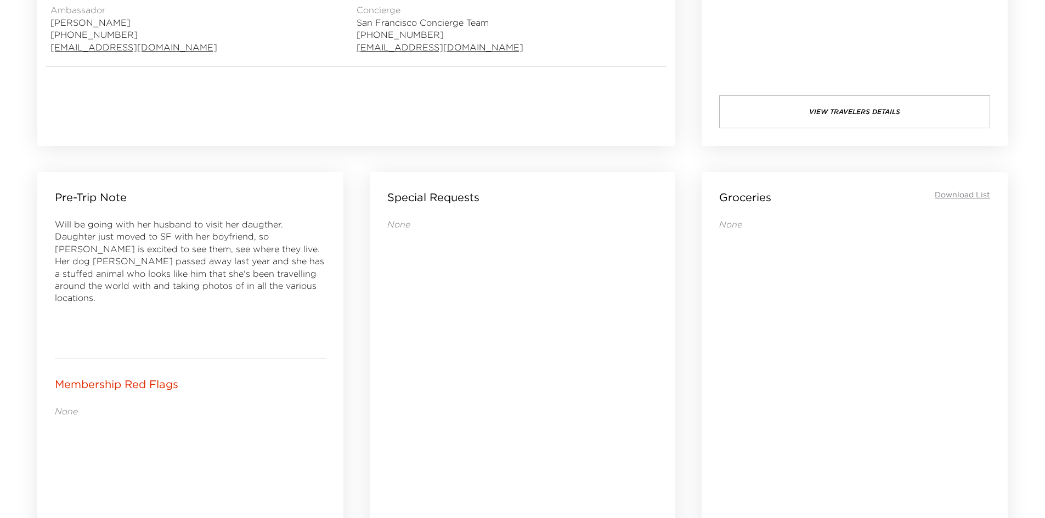
drag, startPoint x: 470, startPoint y: 370, endPoint x: 454, endPoint y: 370, distance: 15.9
click at [454, 370] on div "None" at bounding box center [522, 366] width 271 height 296
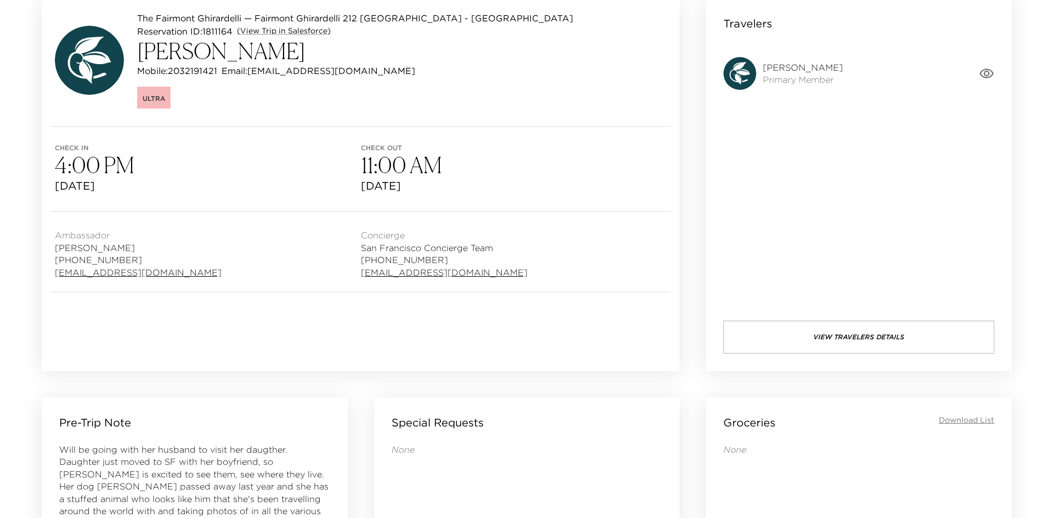
scroll to position [14, 0]
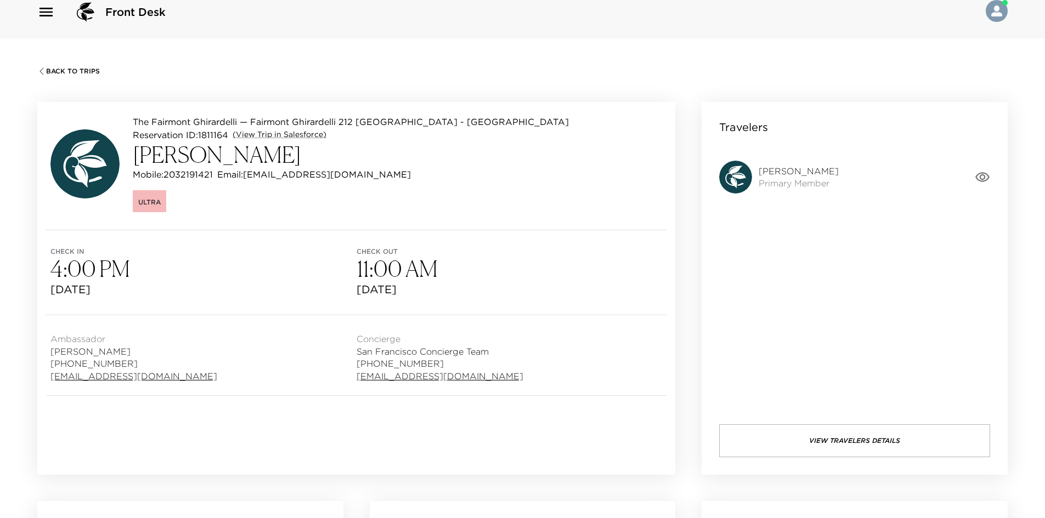
drag, startPoint x: 563, startPoint y: 247, endPoint x: 541, endPoint y: 248, distance: 21.4
click at [541, 248] on span "Check out" at bounding box center [509, 252] width 306 height 8
drag, startPoint x: 567, startPoint y: 244, endPoint x: 551, endPoint y: 238, distance: 17.3
click at [557, 244] on div "Check in 4:00 PM Fri, Oct 3, 2025 Check out 11:00 AM Mon, Oct 6, 2025" at bounding box center [356, 272] width 638 height 84
drag, startPoint x: 551, startPoint y: 238, endPoint x: 548, endPoint y: 225, distance: 13.4
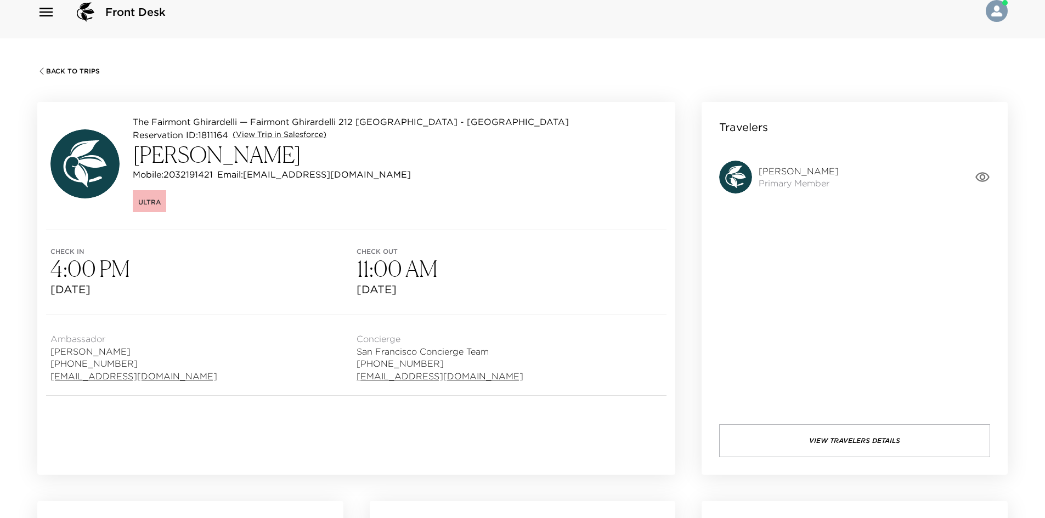
click at [548, 232] on div "Check in 4:00 PM Fri, Oct 3, 2025 Check out 11:00 AM Mon, Oct 6, 2025" at bounding box center [356, 272] width 638 height 84
drag, startPoint x: 545, startPoint y: 221, endPoint x: 539, endPoint y: 208, distance: 14.5
click at [539, 208] on div "The Fairmont Ghirardelli — Fairmont Ghirardelli 212 San Francisco - Fairmont He…" at bounding box center [356, 166] width 638 height 128
drag, startPoint x: 534, startPoint y: 204, endPoint x: 538, endPoint y: 217, distance: 13.4
click at [529, 202] on div "Ultra" at bounding box center [351, 200] width 436 height 25
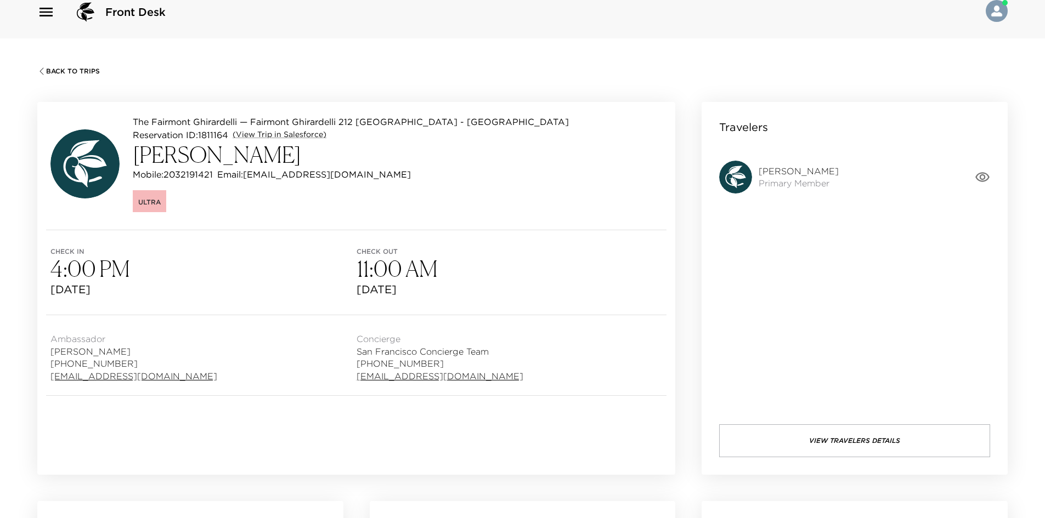
click at [834, 436] on button "View Travelers Details" at bounding box center [854, 440] width 271 height 33
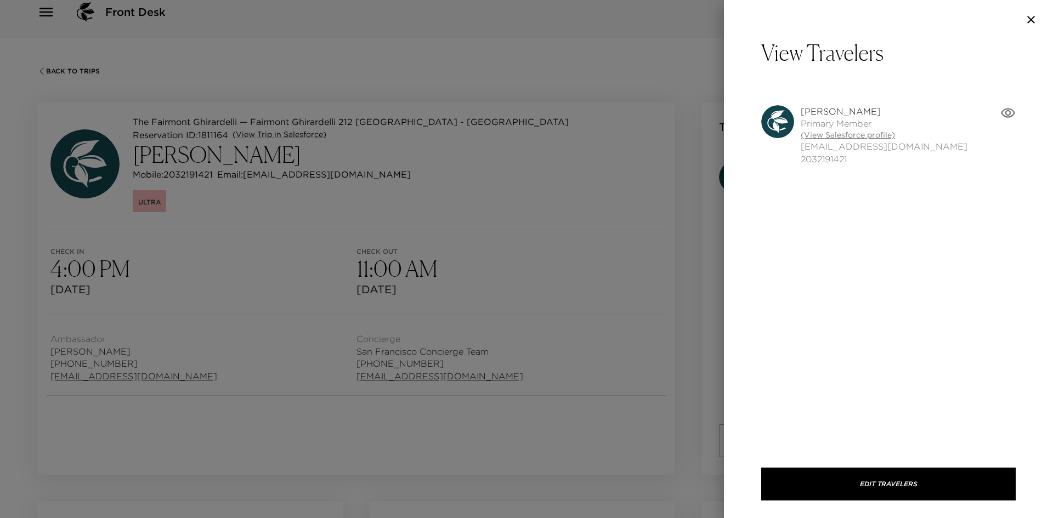
click at [829, 137] on link "(View Salesforce profile)" at bounding box center [884, 135] width 167 height 11
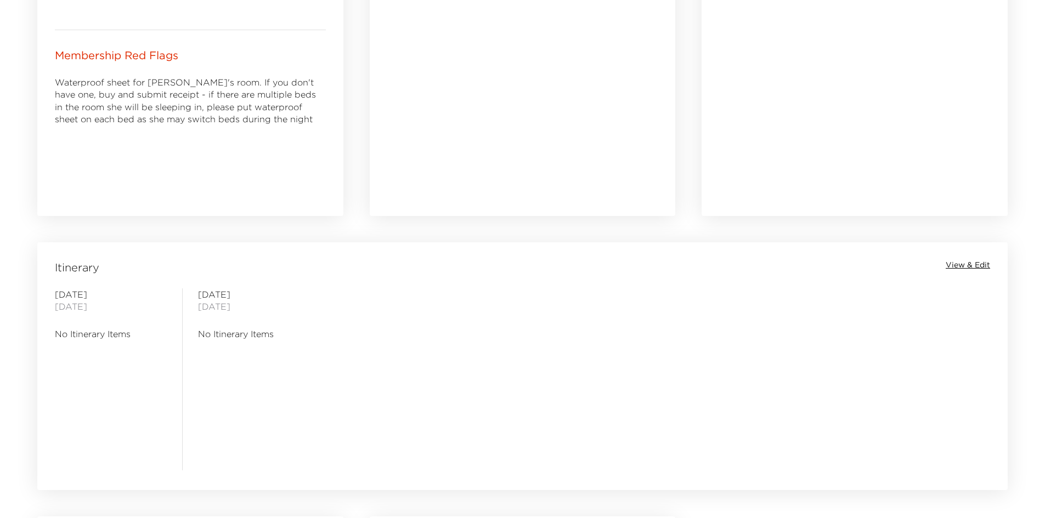
drag, startPoint x: 359, startPoint y: 354, endPoint x: 344, endPoint y: 354, distance: 14.8
drag, startPoint x: 344, startPoint y: 354, endPoint x: 342, endPoint y: 347, distance: 7.6
click at [343, 348] on div "[DATE] No Itinerary Items [DATE] No Itinerary Items" at bounding box center [522, 379] width 966 height 182
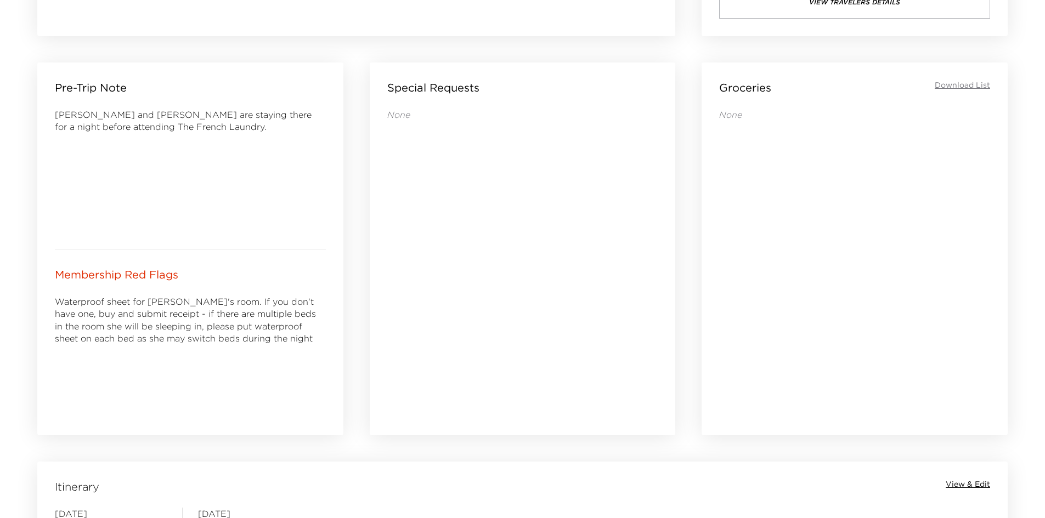
drag, startPoint x: 273, startPoint y: 349, endPoint x: 264, endPoint y: 349, distance: 8.2
click at [264, 349] on div "Waterproof sheet for [PERSON_NAME]'s room. If you don't have one, buy and submi…" at bounding box center [190, 357] width 271 height 123
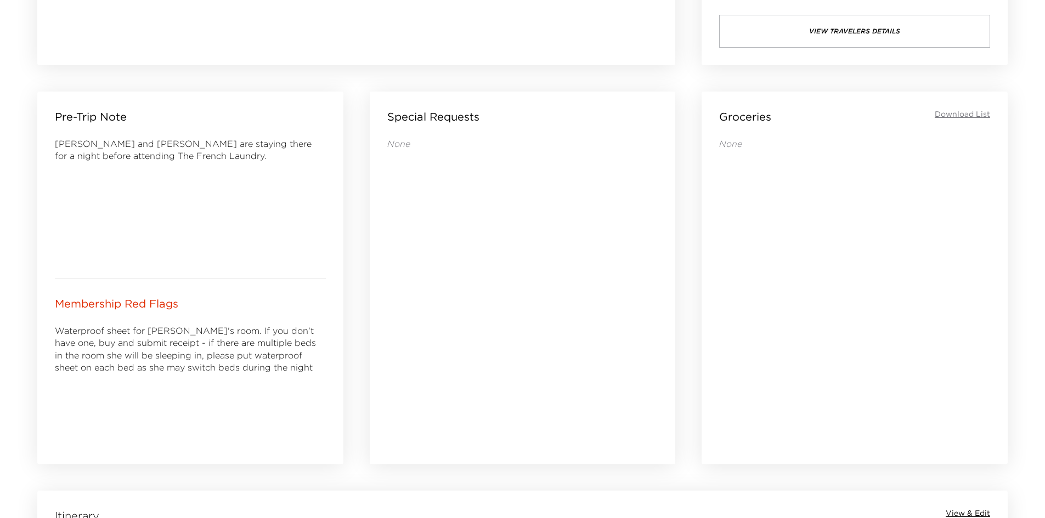
scroll to position [398, 0]
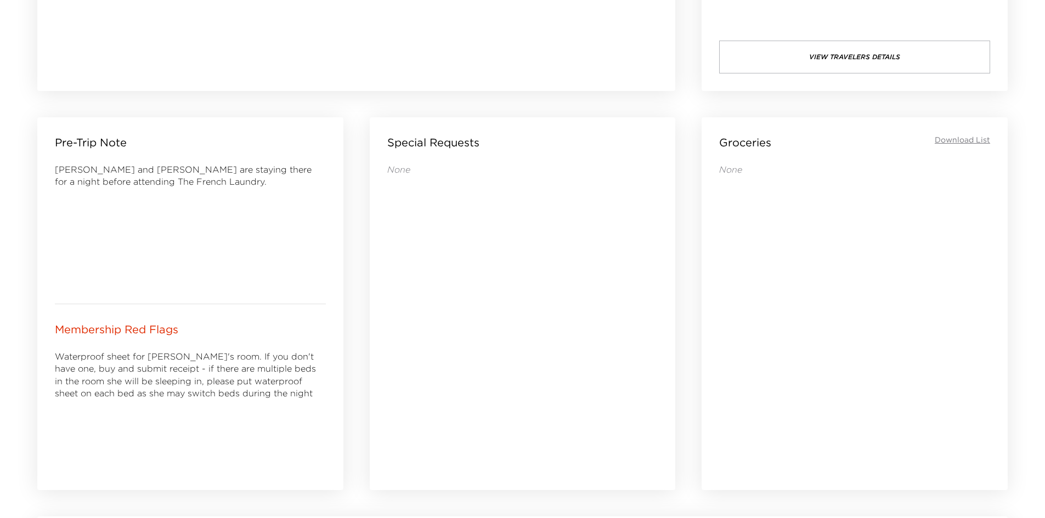
drag, startPoint x: 235, startPoint y: 371, endPoint x: 228, endPoint y: 372, distance: 7.2
drag, startPoint x: 228, startPoint y: 372, endPoint x: 220, endPoint y: 372, distance: 7.7
click at [220, 372] on div "Waterproof sheet for [PERSON_NAME]'s room. If you don't have one, buy and submi…" at bounding box center [190, 374] width 271 height 49
drag, startPoint x: 197, startPoint y: 372, endPoint x: 161, endPoint y: 371, distance: 36.2
click at [163, 371] on div "Waterproof sheet for Isabel's room. If you don't have one, buy and submit recei…" at bounding box center [190, 374] width 271 height 49
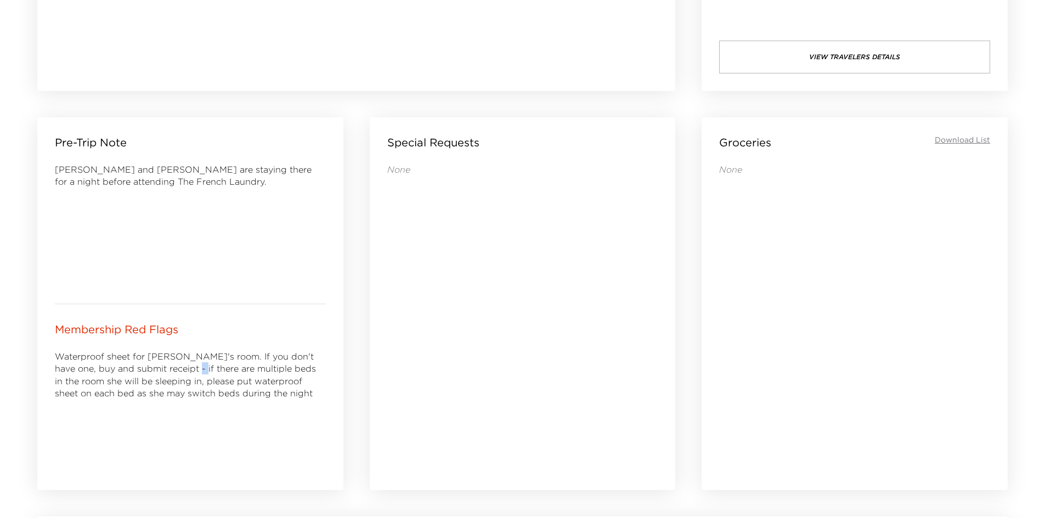
drag, startPoint x: 161, startPoint y: 371, endPoint x: 154, endPoint y: 371, distance: 7.1
drag, startPoint x: 154, startPoint y: 371, endPoint x: 135, endPoint y: 365, distance: 19.3
click at [153, 371] on div "Waterproof sheet for Isabel's room. If you don't have one, buy and submit recei…" at bounding box center [190, 374] width 271 height 49
drag, startPoint x: 188, startPoint y: 232, endPoint x: 156, endPoint y: 231, distance: 31.3
click at [156, 231] on div "Laurel and Steve are staying there for a night before attending The French Laun…" at bounding box center [190, 224] width 271 height 123
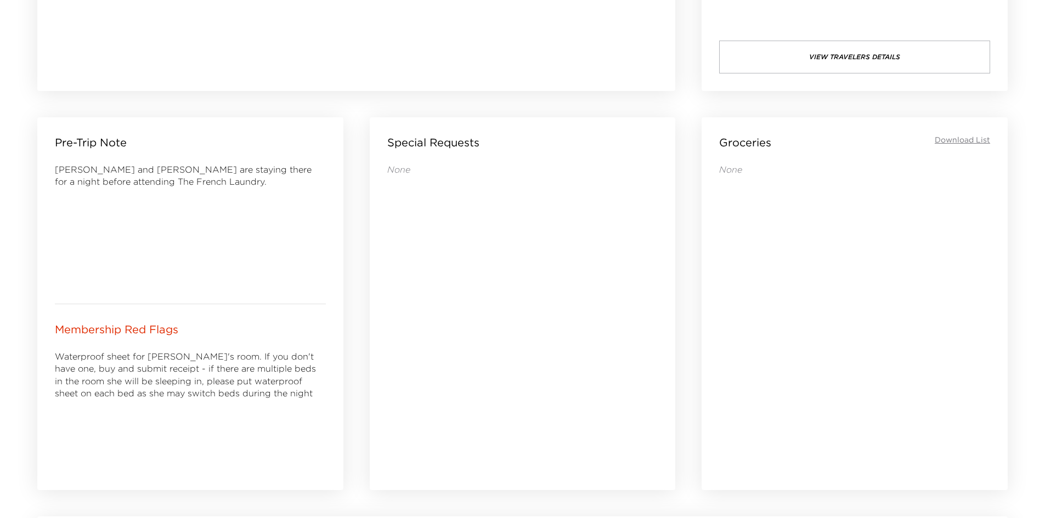
click at [184, 201] on div "Laurel and Steve are staying there for a night before attending The French Laun…" at bounding box center [190, 224] width 271 height 123
drag, startPoint x: 180, startPoint y: 201, endPoint x: 156, endPoint y: 200, distance: 24.2
drag, startPoint x: 156, startPoint y: 200, endPoint x: 319, endPoint y: 229, distance: 165.5
click at [154, 200] on div "Laurel and Steve are staying there for a night before attending The French Laun…" at bounding box center [190, 224] width 271 height 123
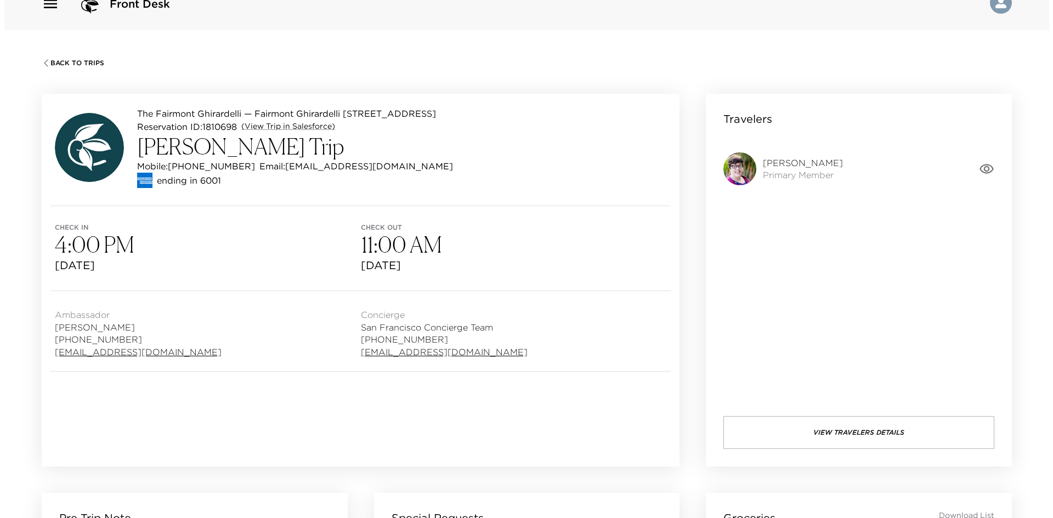
scroll to position [14, 0]
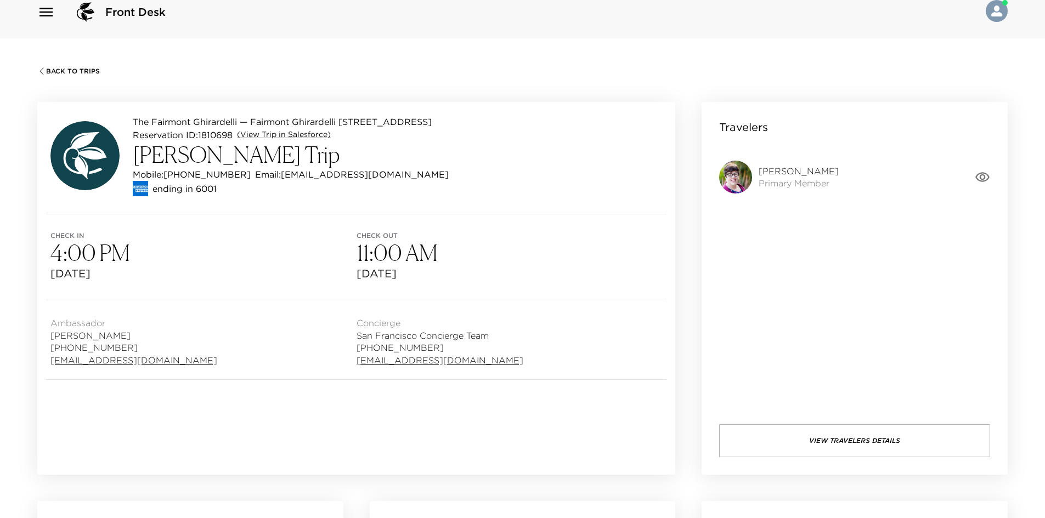
click at [815, 438] on button "View Travelers Details" at bounding box center [854, 440] width 271 height 33
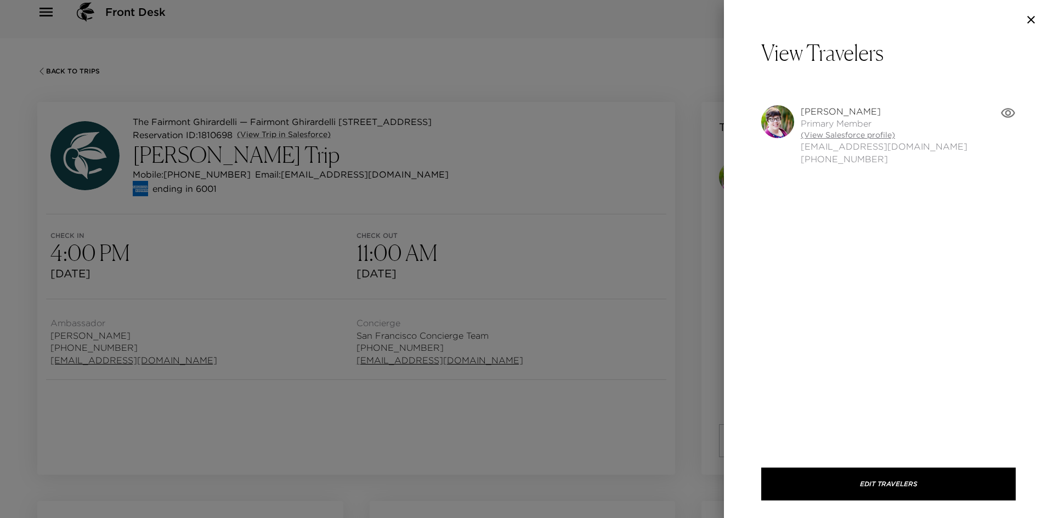
click at [837, 132] on link "(View Salesforce profile)" at bounding box center [884, 135] width 167 height 11
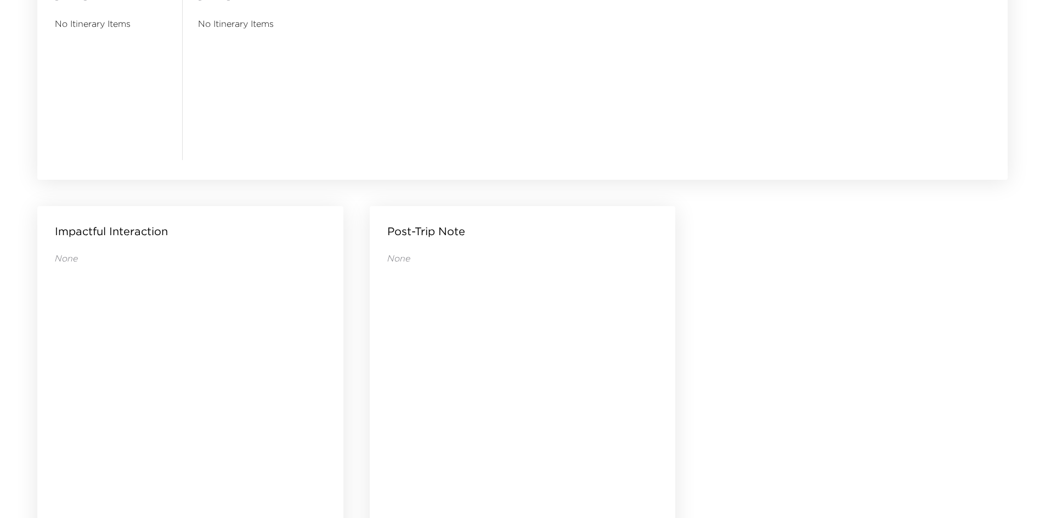
scroll to position [1056, 0]
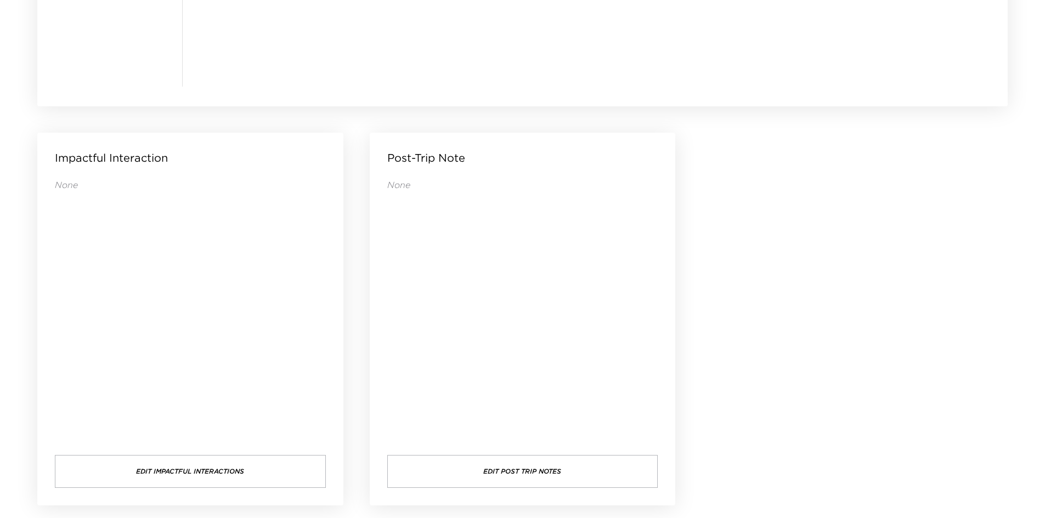
drag, startPoint x: 851, startPoint y: 358, endPoint x: 812, endPoint y: 355, distance: 39.0
drag, startPoint x: 812, startPoint y: 355, endPoint x: 799, endPoint y: 355, distance: 12.6
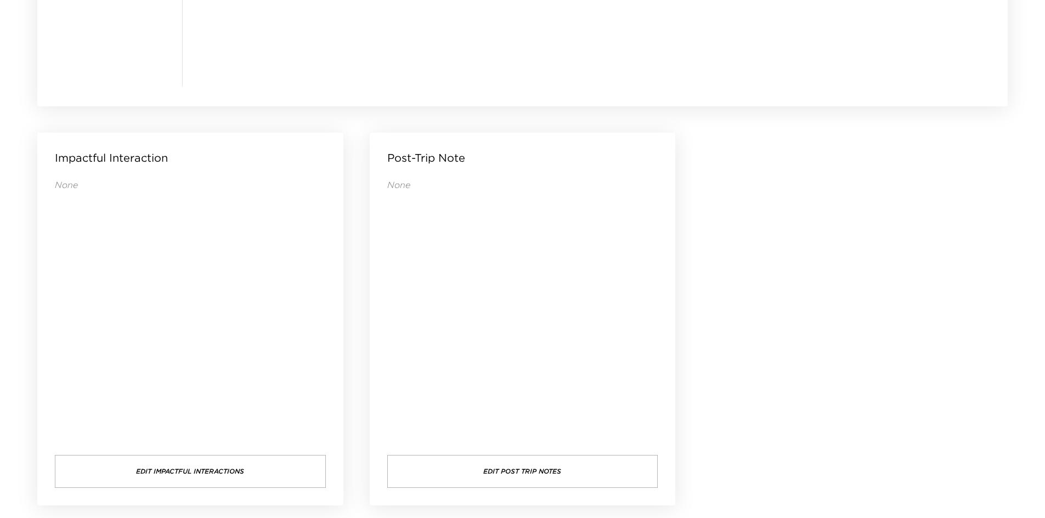
drag, startPoint x: 751, startPoint y: 375, endPoint x: 743, endPoint y: 377, distance: 8.7
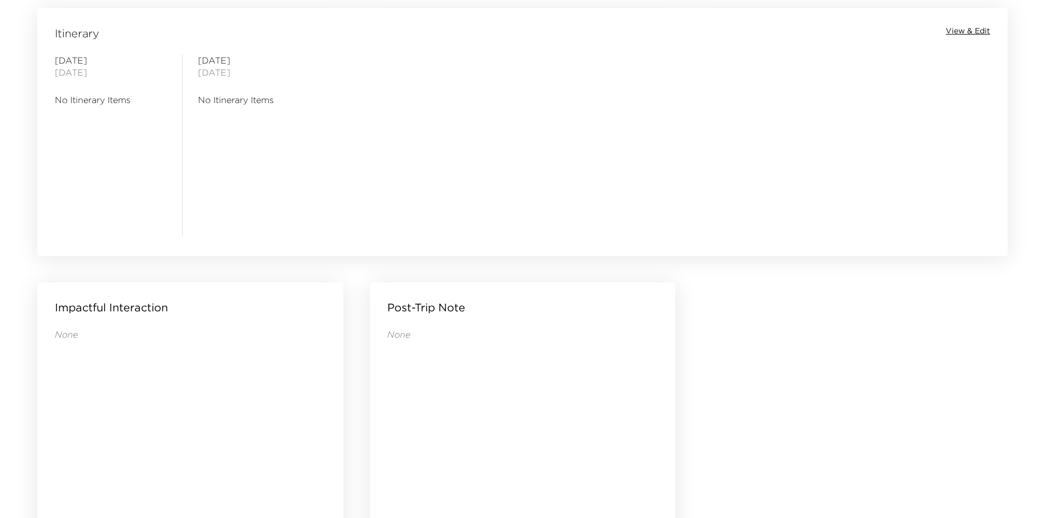
scroll to position [727, 0]
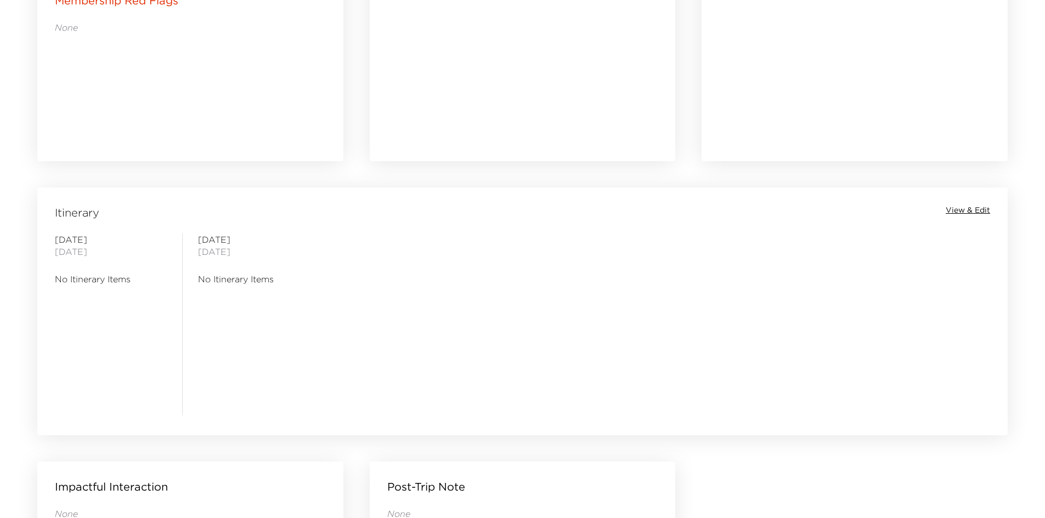
drag, startPoint x: 568, startPoint y: 387, endPoint x: 526, endPoint y: 374, distance: 43.7
click at [526, 374] on div "Friday October 03, 2025 No Itinerary Items Saturday October 04, 2025 No Itinera…" at bounding box center [522, 325] width 966 height 182
click at [522, 372] on div "Friday October 03, 2025 No Itinerary Items Saturday October 04, 2025 No Itinera…" at bounding box center [522, 325] width 966 height 182
click at [521, 372] on div "Friday October 03, 2025 No Itinerary Items Saturday October 04, 2025 No Itinera…" at bounding box center [522, 325] width 966 height 182
drag, startPoint x: 501, startPoint y: 287, endPoint x: 483, endPoint y: 289, distance: 18.2
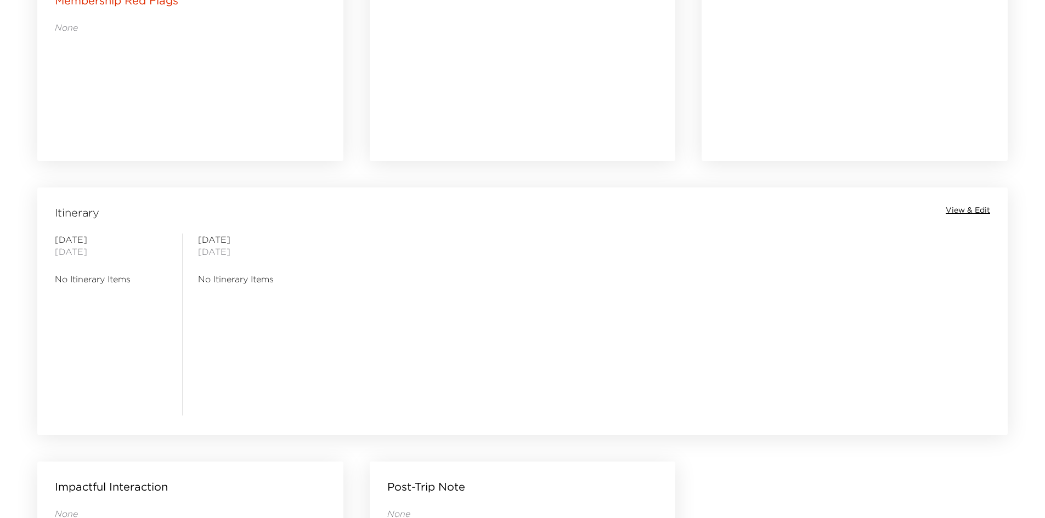
click at [483, 289] on div "Friday October 03, 2025 No Itinerary Items Saturday October 04, 2025 No Itinera…" at bounding box center [522, 325] width 966 height 182
click at [482, 289] on div "Friday October 03, 2025 No Itinerary Items Saturday October 04, 2025 No Itinera…" at bounding box center [522, 325] width 966 height 182
click at [478, 291] on div "Friday October 03, 2025 No Itinerary Items Saturday October 04, 2025 No Itinera…" at bounding box center [522, 325] width 966 height 182
click at [471, 292] on div "Friday October 03, 2025 No Itinerary Items Saturday October 04, 2025 No Itinera…" at bounding box center [522, 325] width 966 height 182
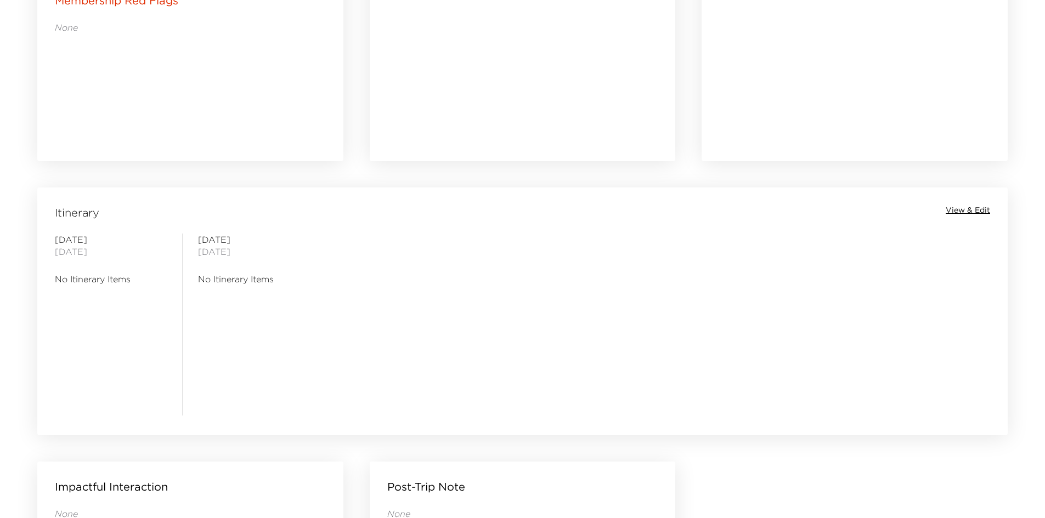
click at [469, 293] on div "Friday October 03, 2025 No Itinerary Items Saturday October 04, 2025 No Itinera…" at bounding box center [522, 325] width 966 height 182
click at [465, 294] on div "Friday October 03, 2025 No Itinerary Items Saturday October 04, 2025 No Itinera…" at bounding box center [522, 325] width 966 height 182
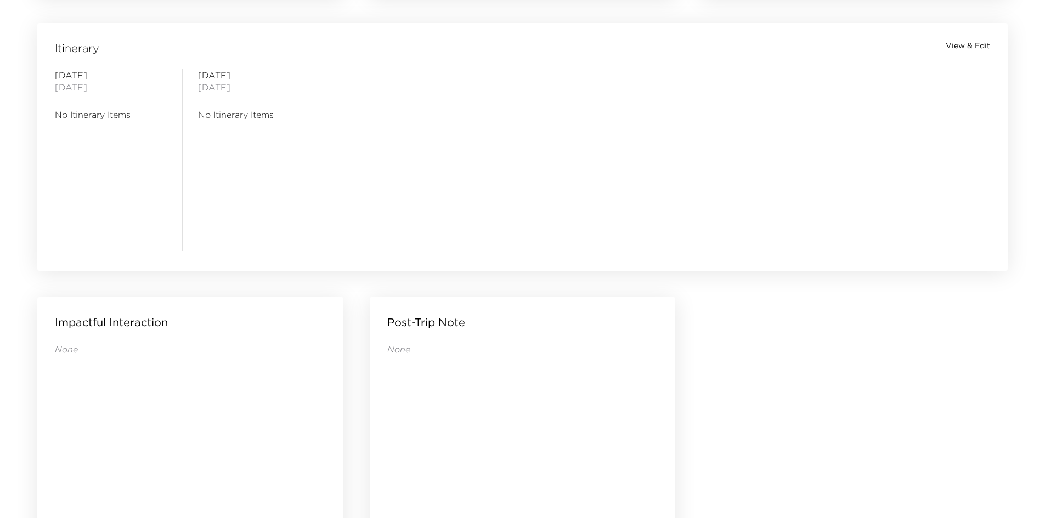
click at [414, 200] on div "Friday October 03, 2025 No Itinerary Items Saturday October 04, 2025 No Itinera…" at bounding box center [522, 160] width 966 height 182
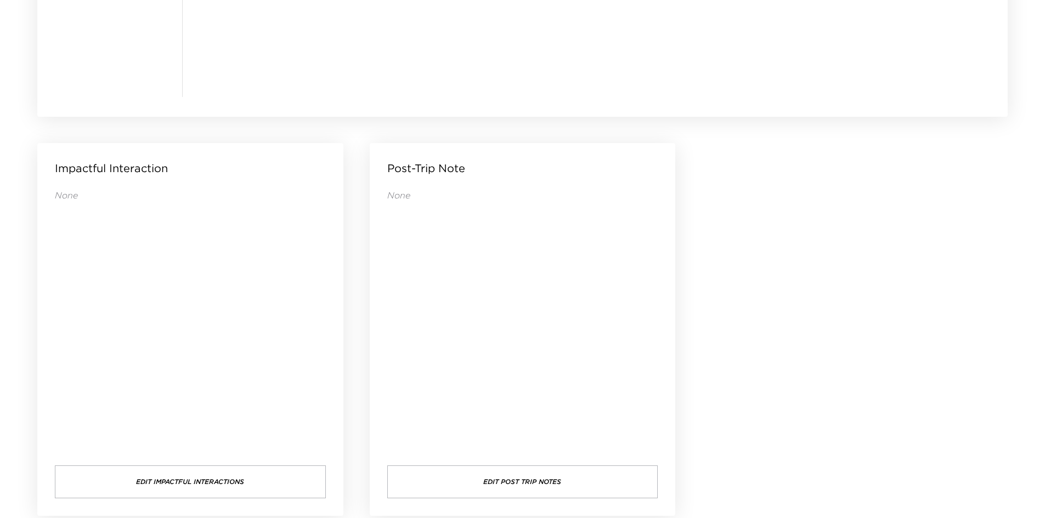
scroll to position [1056, 0]
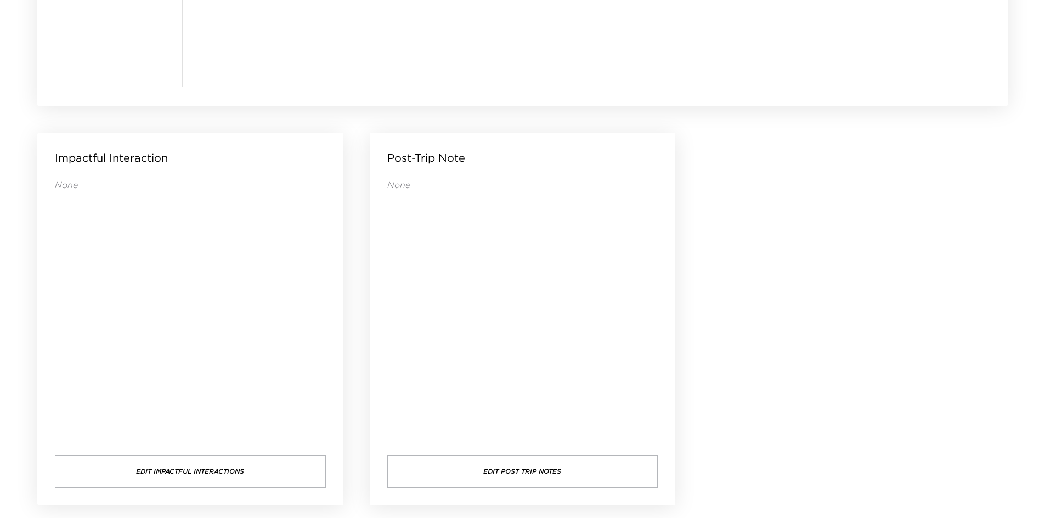
drag, startPoint x: 850, startPoint y: 248, endPoint x: 831, endPoint y: 252, distance: 18.9
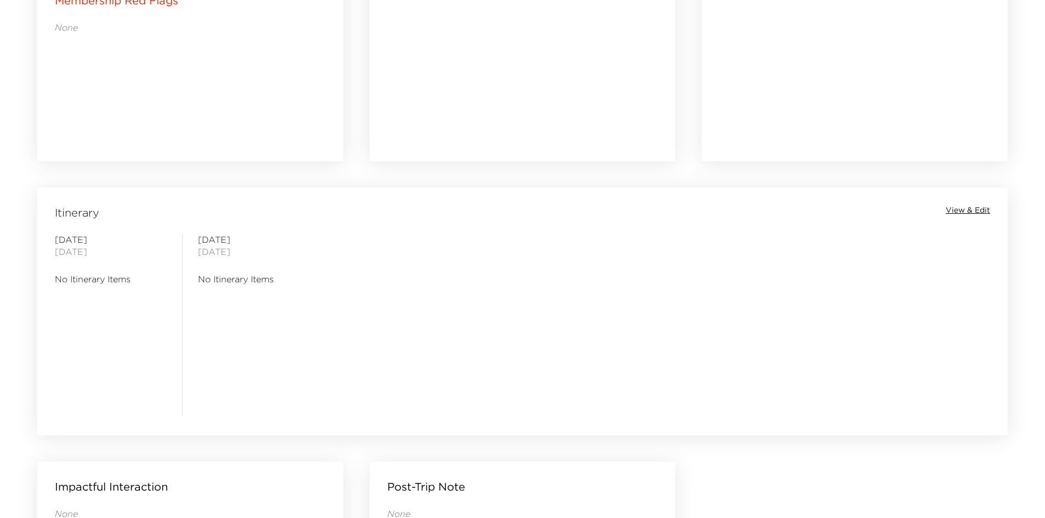
drag, startPoint x: 610, startPoint y: 326, endPoint x: 604, endPoint y: 320, distance: 8.2
click at [603, 316] on div "Friday October 03, 2025 No Itinerary Items Saturday October 04, 2025 No Itinera…" at bounding box center [522, 325] width 966 height 182
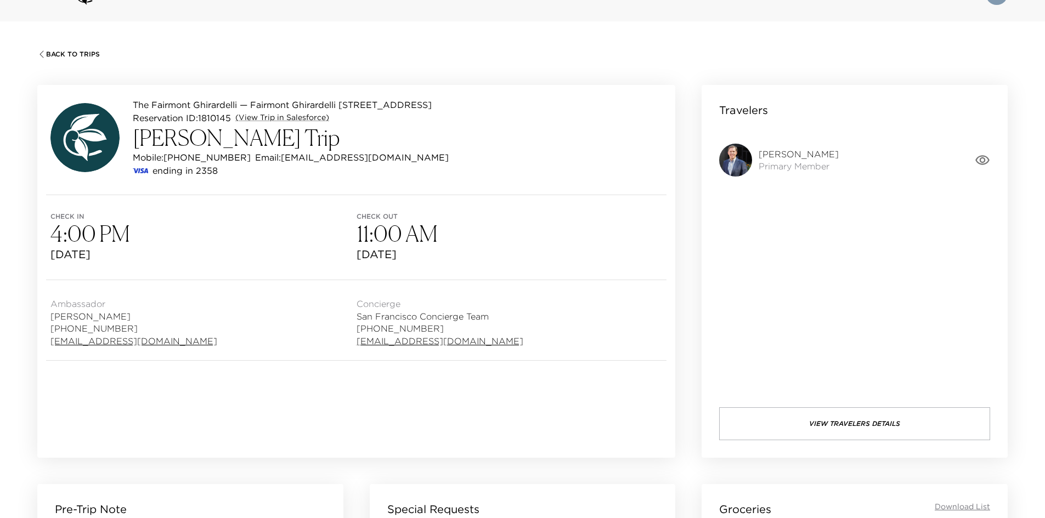
scroll to position [0, 0]
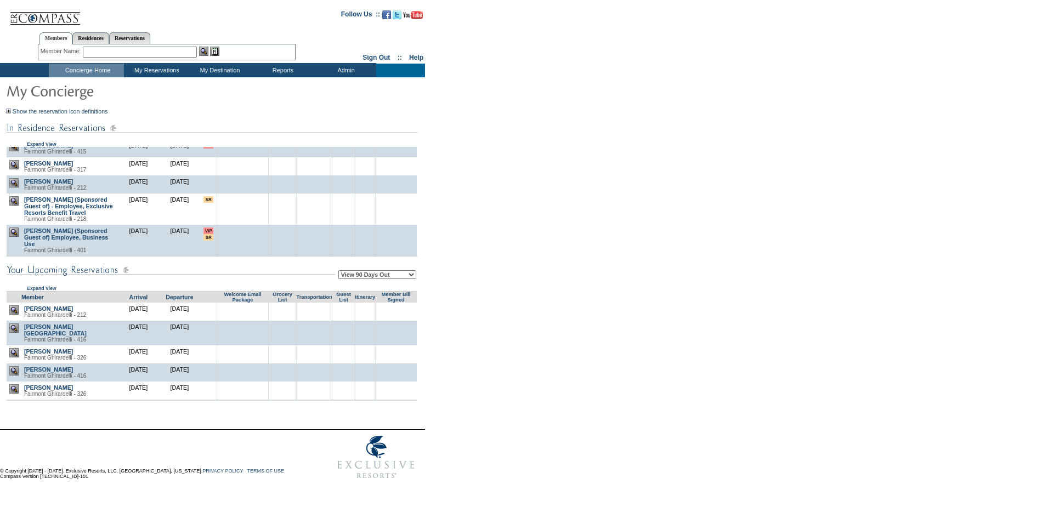
scroll to position [92, 0]
drag, startPoint x: 672, startPoint y: 267, endPoint x: 607, endPoint y: 267, distance: 65.3
click at [621, 261] on form "Follow Us ::" at bounding box center [524, 244] width 1049 height 482
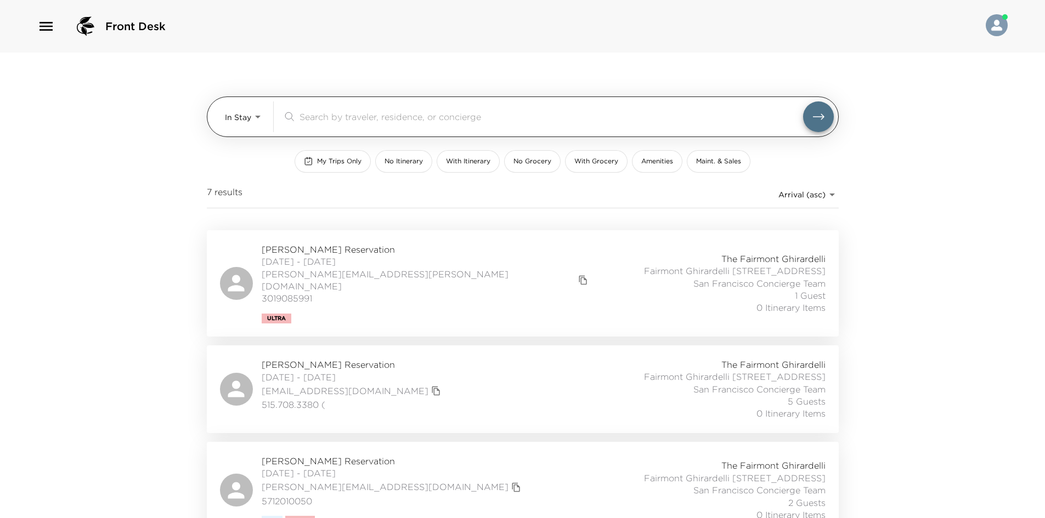
click at [237, 129] on div "In Stay In-Stay" at bounding box center [244, 116] width 39 height 31
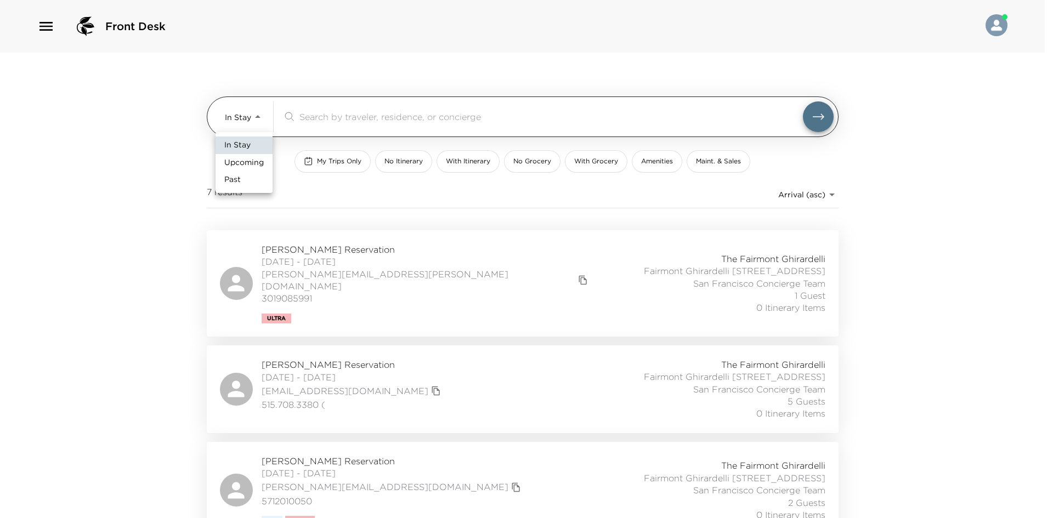
click at [231, 126] on body "Front Desk In Stay In-Stay ​ My Trips Only No Itinerary With Itinerary No Groce…" at bounding box center [526, 259] width 1053 height 518
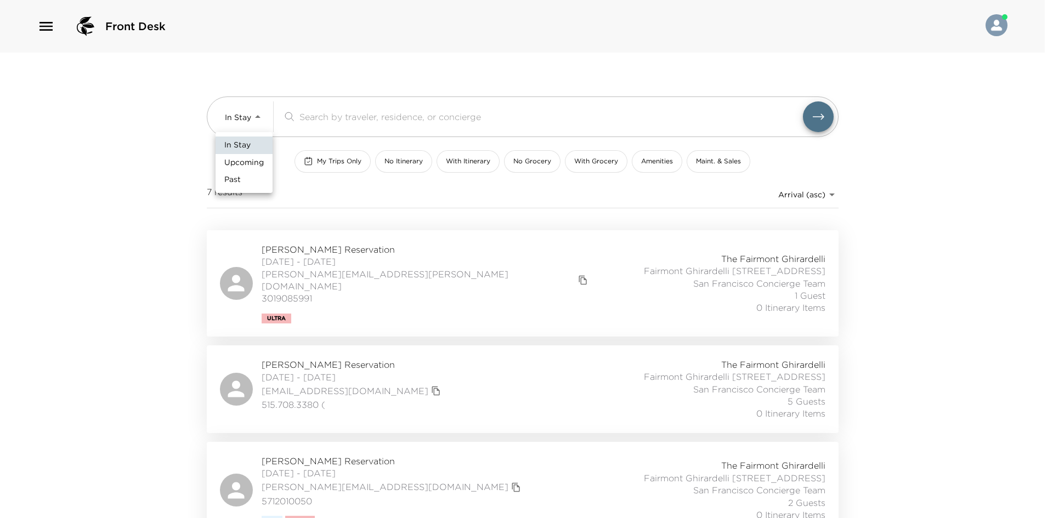
click at [233, 155] on li "Upcoming" at bounding box center [244, 163] width 57 height 18
type input "Upcoming"
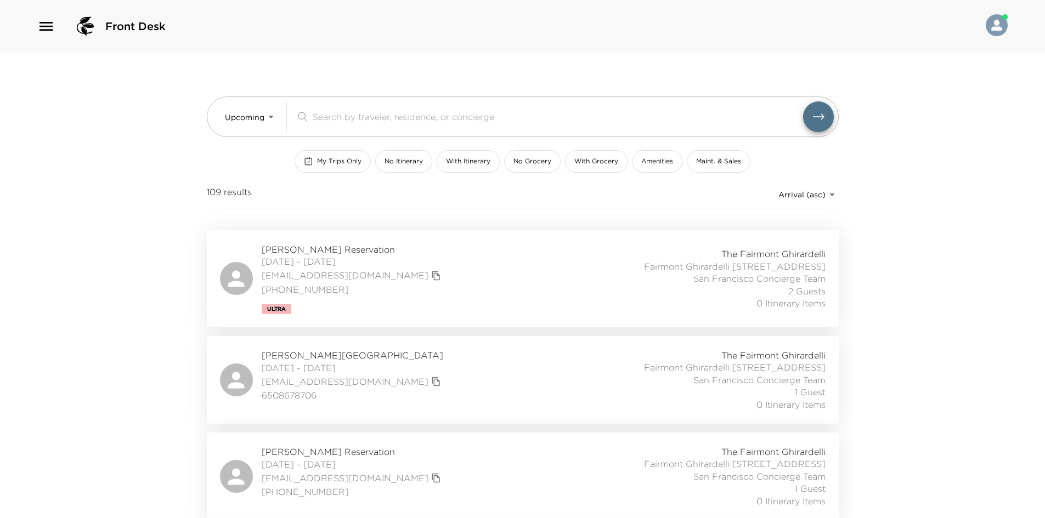
click at [106, 285] on div "Front Desk Upcoming Upcoming ​ My Trips Only No Itinerary With Itinerary No Gro…" at bounding box center [522, 259] width 1045 height 518
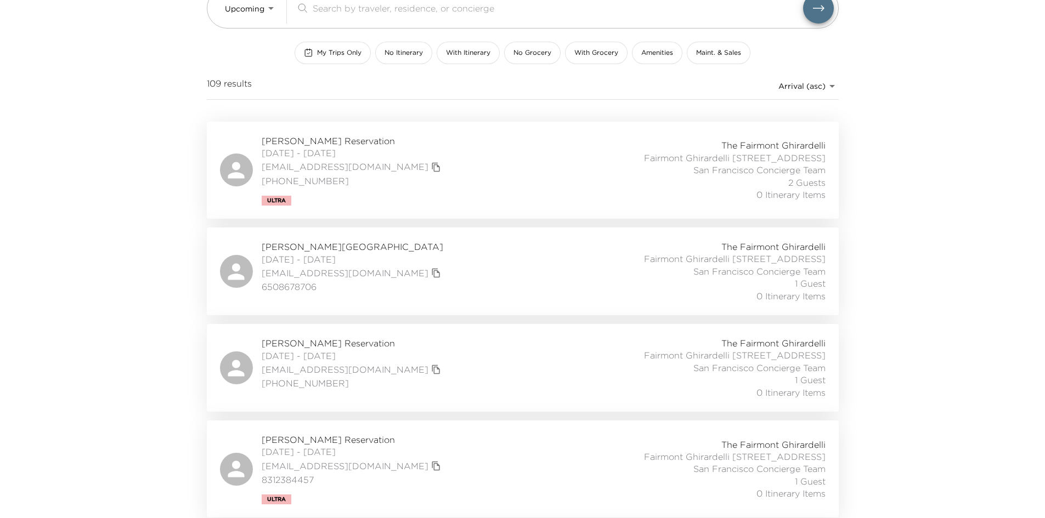
scroll to position [110, 0]
click at [463, 182] on div "Ashley O'Neil Reservation 10/03/2025 - 10/06/2025 aoneil322@gmail.com +12032191…" at bounding box center [522, 169] width 605 height 71
click at [446, 274] on div "Laurel Miranda Reservation 10/03/2025 - 10/04/2025 laurelmiranda@mac.com 650867…" at bounding box center [522, 270] width 605 height 61
click at [107, 87] on div "Front Desk Upcoming Upcoming ​ My Trips Only No Itinerary With Itinerary No Gro…" at bounding box center [522, 149] width 1045 height 518
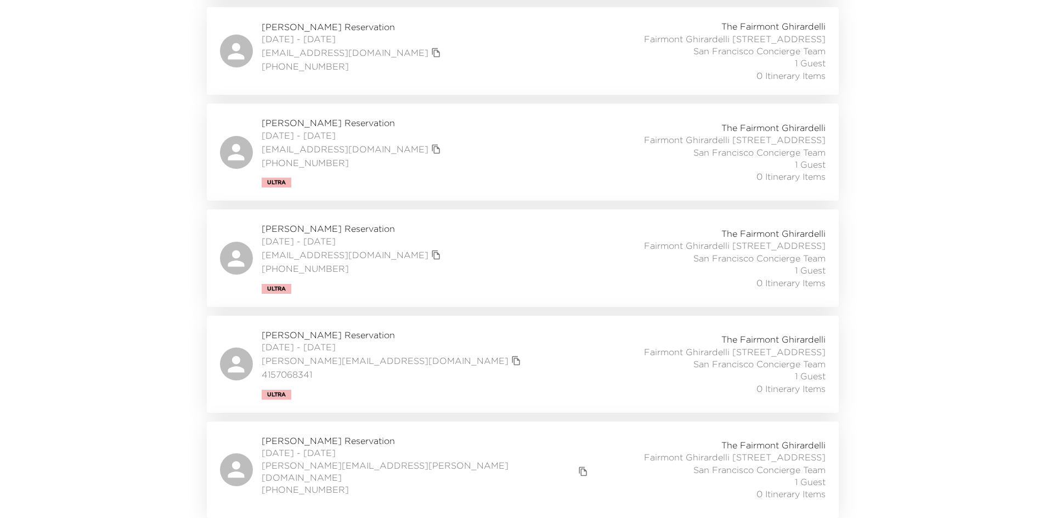
scroll to position [9678, 0]
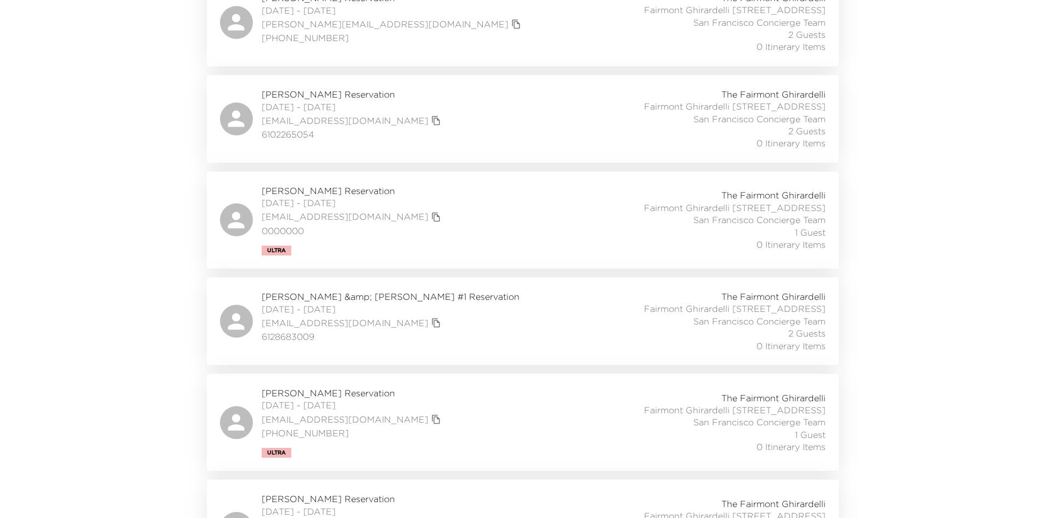
drag, startPoint x: 87, startPoint y: 196, endPoint x: 70, endPoint y: 146, distance: 52.2
drag, startPoint x: 70, startPoint y: 146, endPoint x: 64, endPoint y: 111, distance: 35.6
drag, startPoint x: 64, startPoint y: 111, endPoint x: 78, endPoint y: 82, distance: 33.1
drag, startPoint x: 78, startPoint y: 82, endPoint x: 196, endPoint y: 16, distance: 134.8
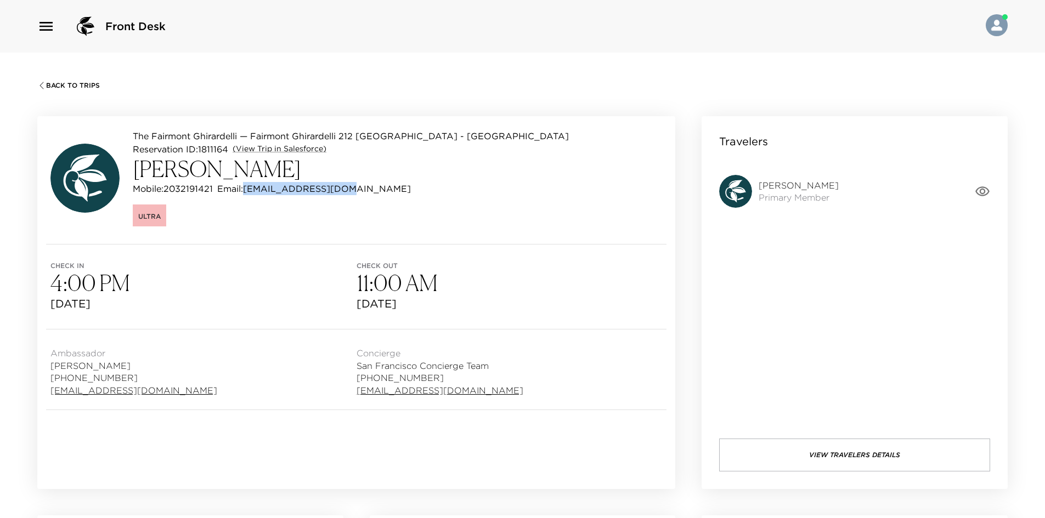
drag, startPoint x: 350, startPoint y: 193, endPoint x: 249, endPoint y: 189, distance: 101.5
click at [249, 189] on div "Mobile: [PHONE_NUMBER] Email: [EMAIL_ADDRESS][DOMAIN_NAME]" at bounding box center [351, 188] width 436 height 13
copy p "[EMAIL_ADDRESS][DOMAIN_NAME]"
click at [544, 233] on div "The Fairmont Ghirardelli — Fairmont Ghirardelli 212 [GEOGRAPHIC_DATA] - [GEOGRA…" at bounding box center [356, 180] width 638 height 128
drag, startPoint x: 522, startPoint y: 203, endPoint x: 492, endPoint y: 201, distance: 29.7
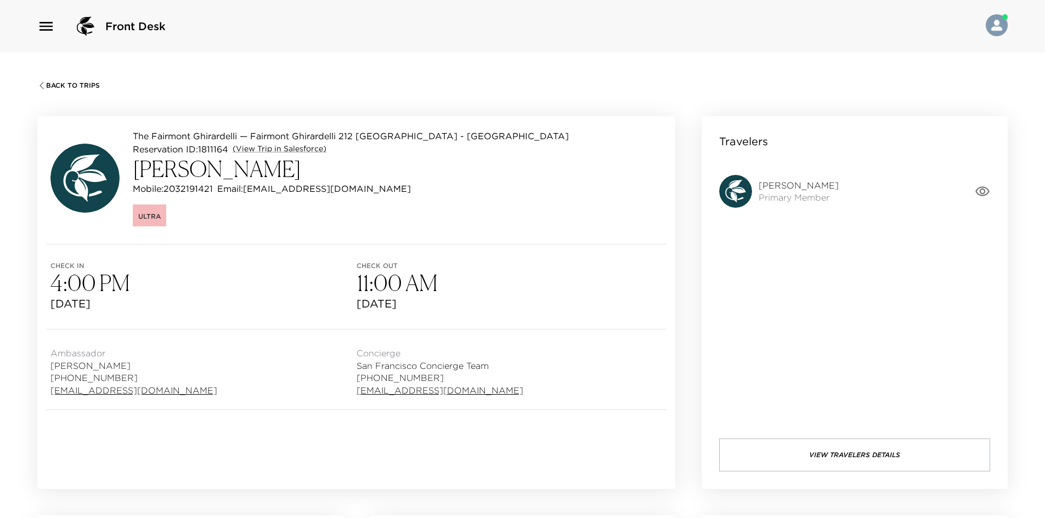
click at [497, 202] on div "Ultra" at bounding box center [351, 214] width 436 height 25
drag, startPoint x: 491, startPoint y: 201, endPoint x: 474, endPoint y: 199, distance: 16.5
click at [483, 199] on div "The Fairmont Ghirardelli — Fairmont Ghirardelli 212 [GEOGRAPHIC_DATA] - [GEOGRA…" at bounding box center [351, 177] width 436 height 97
drag, startPoint x: 474, startPoint y: 199, endPoint x: 450, endPoint y: 191, distance: 25.5
click at [455, 198] on div "The Fairmont Ghirardelli — Fairmont Ghirardelli 212 [GEOGRAPHIC_DATA] - [GEOGRA…" at bounding box center [351, 177] width 436 height 97
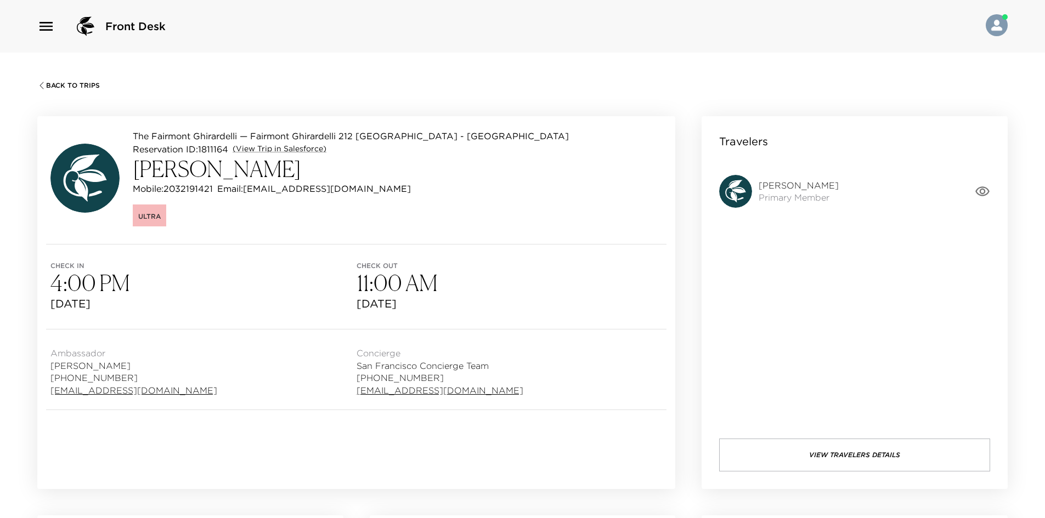
click at [801, 450] on button "View Travelers Details" at bounding box center [854, 455] width 271 height 33
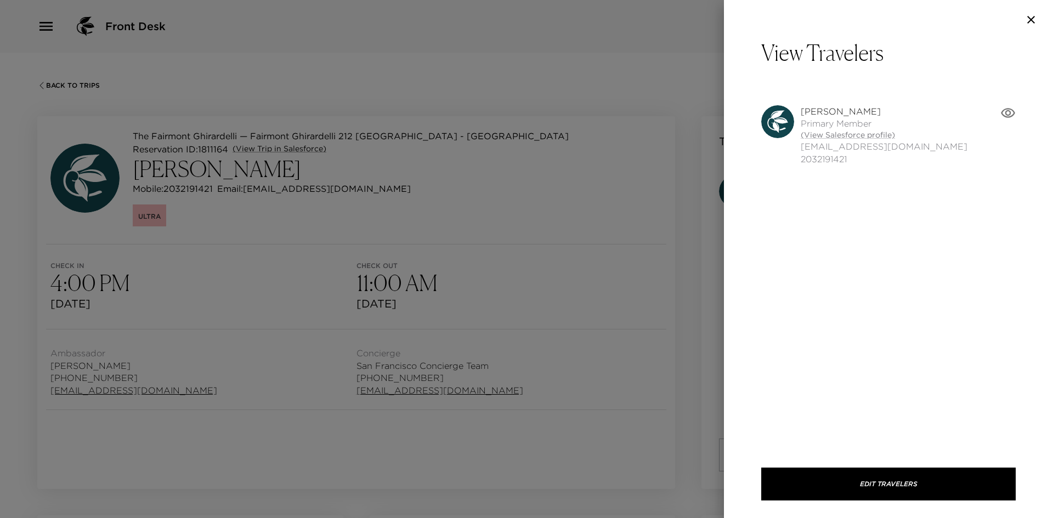
drag, startPoint x: 621, startPoint y: 168, endPoint x: 592, endPoint y: 186, distance: 35.0
click at [620, 169] on div at bounding box center [526, 259] width 1053 height 518
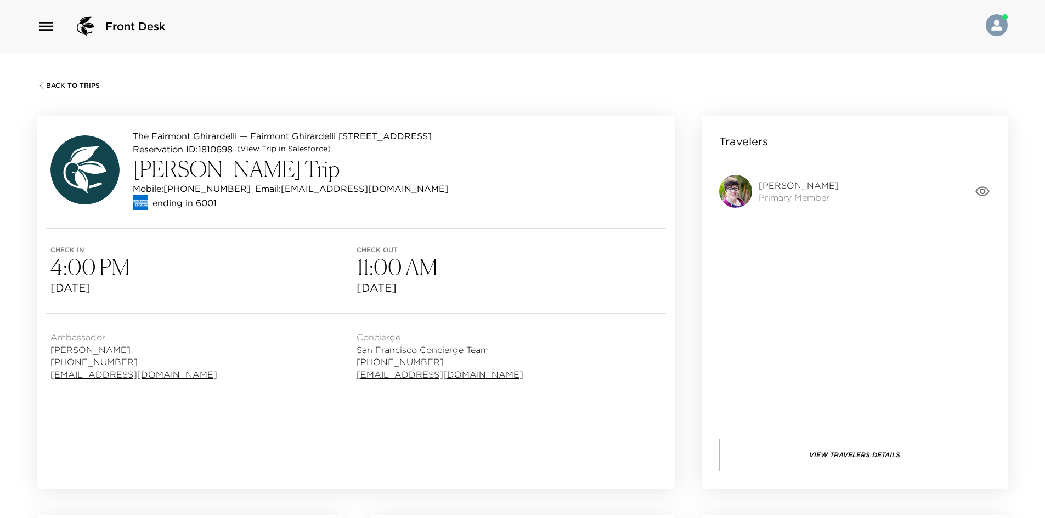
drag, startPoint x: 533, startPoint y: 236, endPoint x: 488, endPoint y: 263, distance: 52.9
click at [449, 188] on div "Mobile: [PHONE_NUMBER] Email: [EMAIL_ADDRESS][DOMAIN_NAME]" at bounding box center [291, 188] width 316 height 13
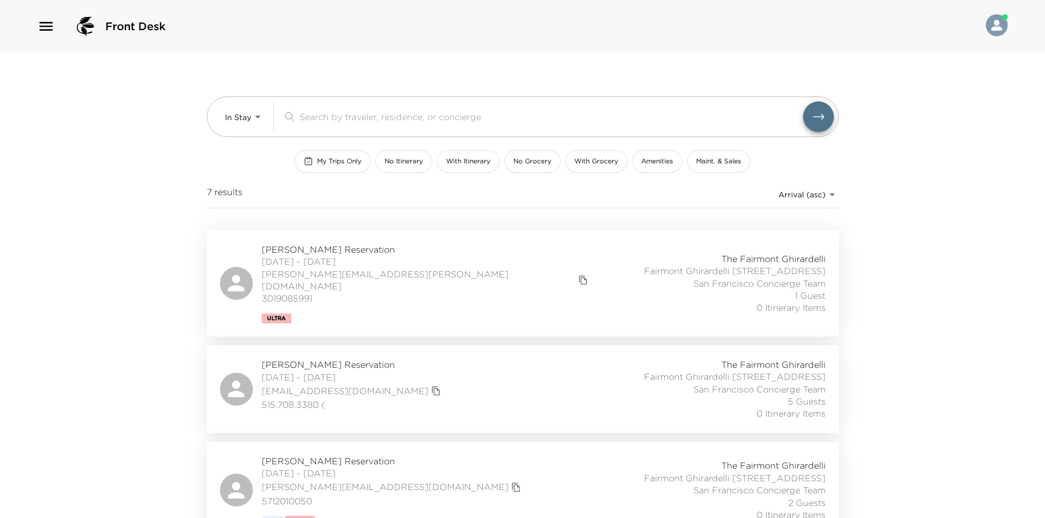
drag, startPoint x: 148, startPoint y: 135, endPoint x: 132, endPoint y: 106, distance: 33.4
click at [134, 117] on div "Front Desk In Stay In-Stay ​ My Trips Only No Itinerary With Itinerary No Groce…" at bounding box center [522, 259] width 1045 height 518
